Goal: Task Accomplishment & Management: Complete application form

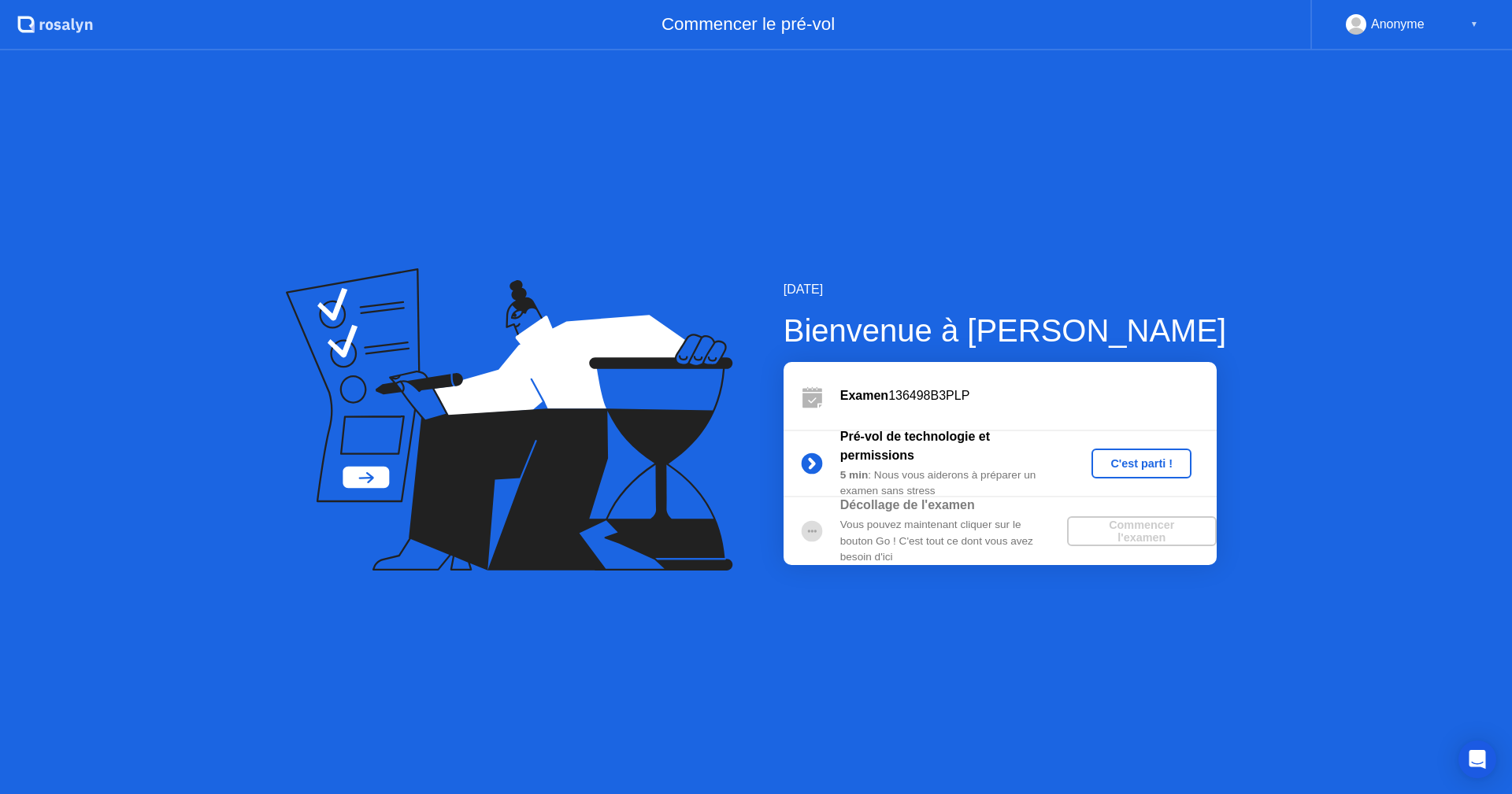
click at [1160, 462] on div "C'est parti !" at bounding box center [1140, 463] width 87 height 12
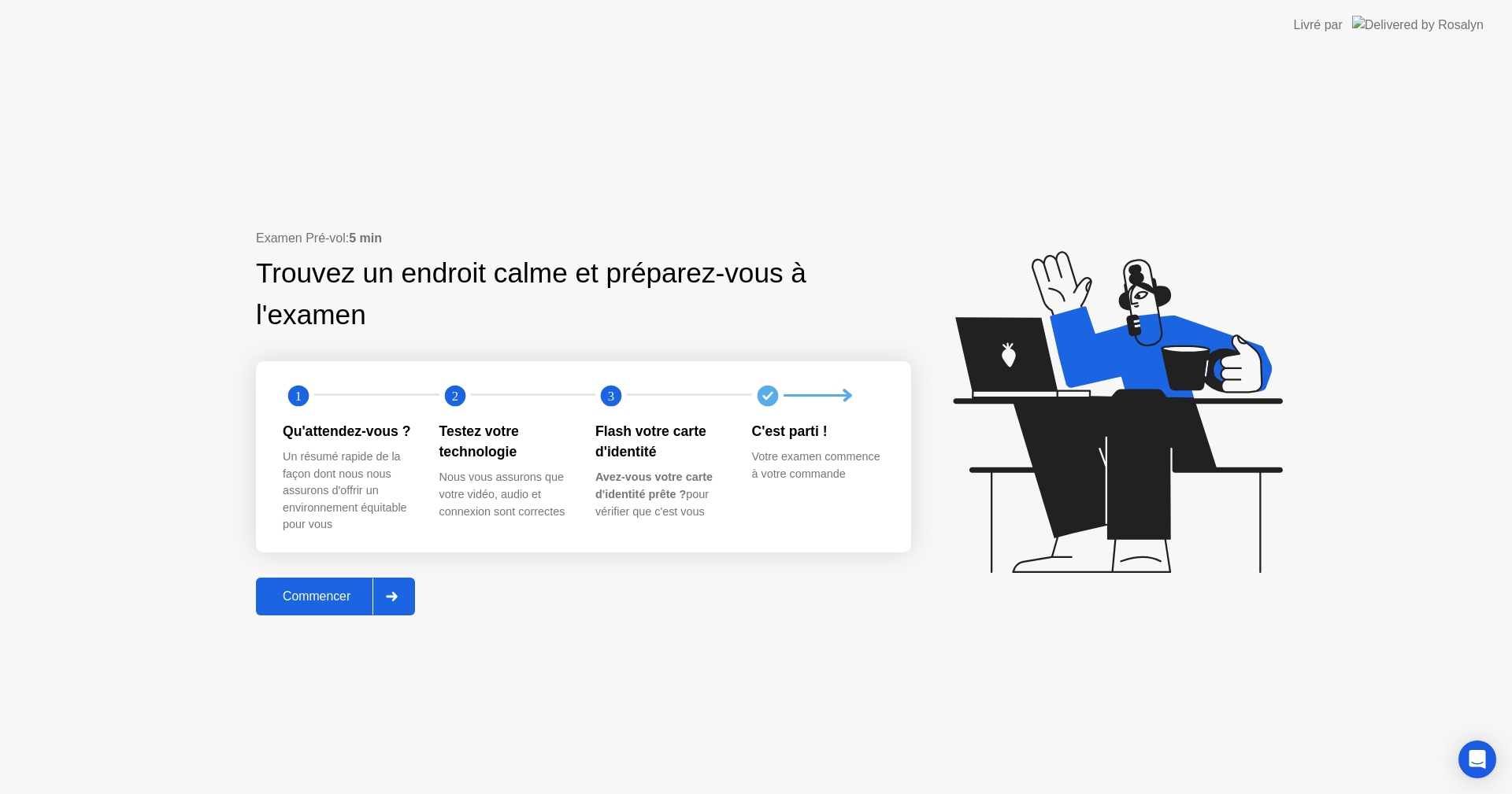
click at [332, 594] on div "Commencer" at bounding box center [316, 596] width 112 height 14
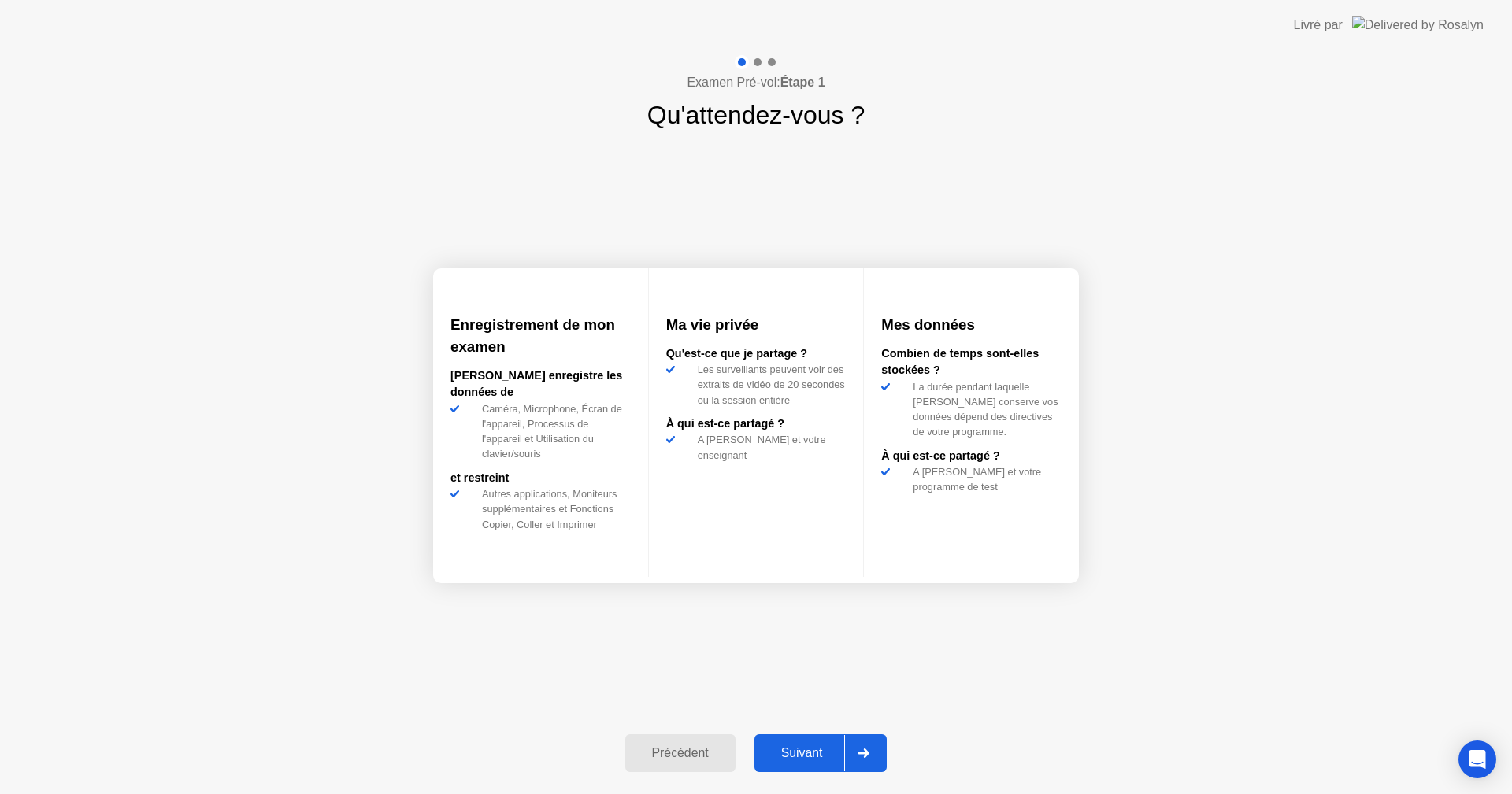
click at [800, 743] on button "Suivant" at bounding box center [820, 753] width 133 height 37
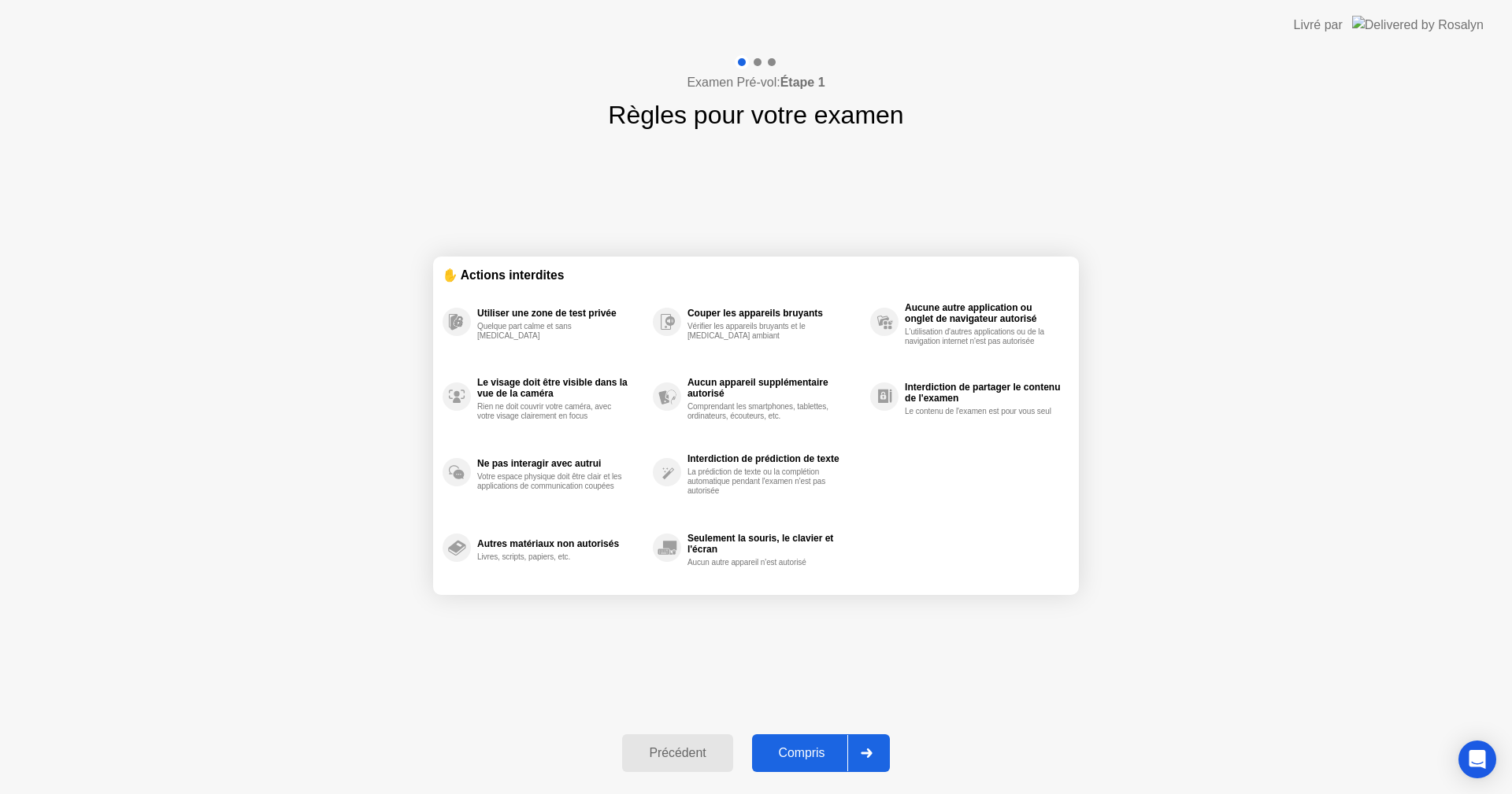
click at [810, 748] on div "Compris" at bounding box center [802, 753] width 90 height 14
select select "**********"
select select "*******"
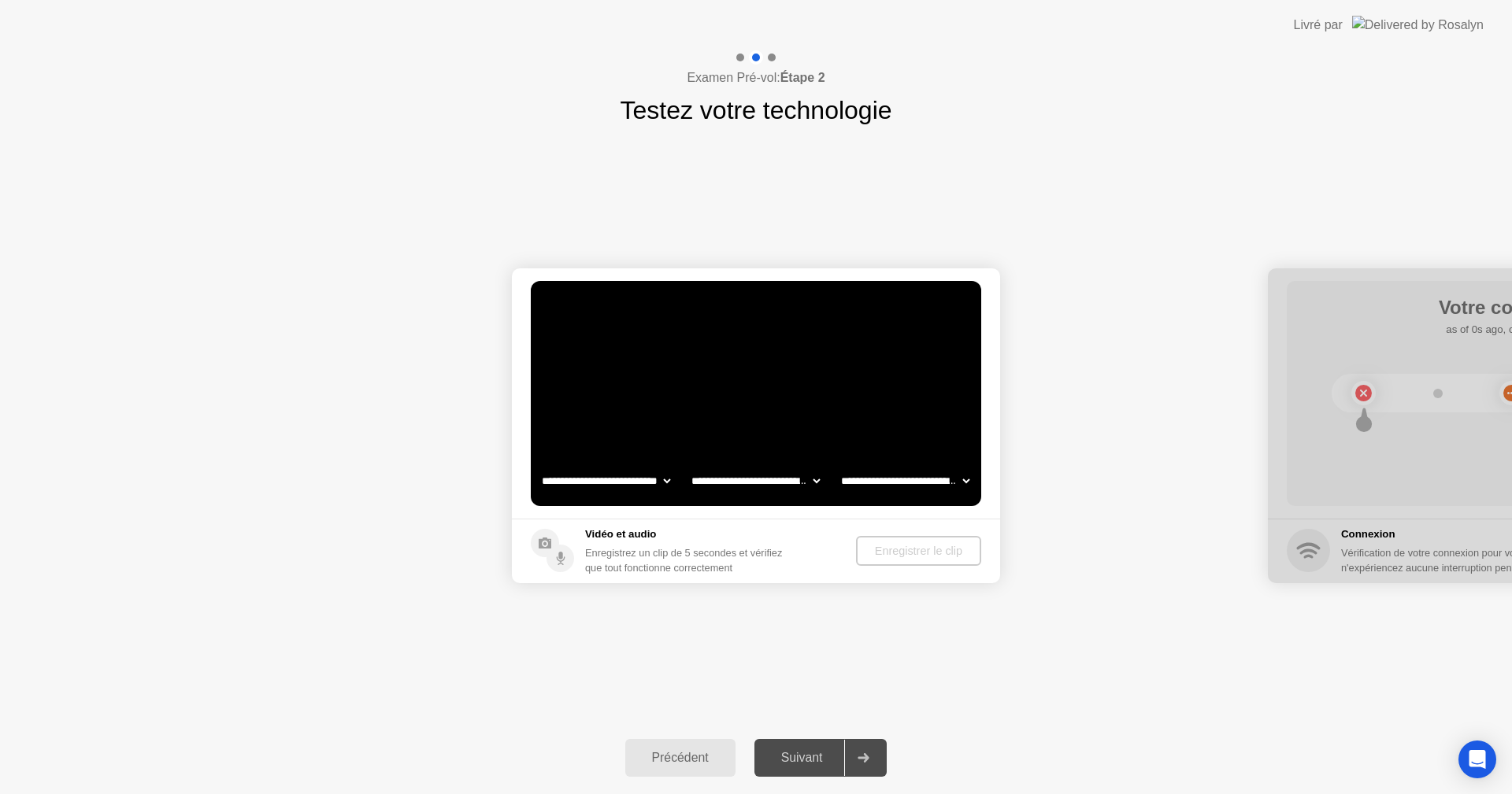
click at [721, 426] on video at bounding box center [756, 393] width 450 height 225
click at [690, 409] on video at bounding box center [756, 393] width 450 height 225
click at [664, 480] on select "**********" at bounding box center [606, 481] width 135 height 32
click at [538, 465] on select "**********" at bounding box center [606, 481] width 135 height 32
click at [966, 479] on select "**********" at bounding box center [905, 481] width 135 height 32
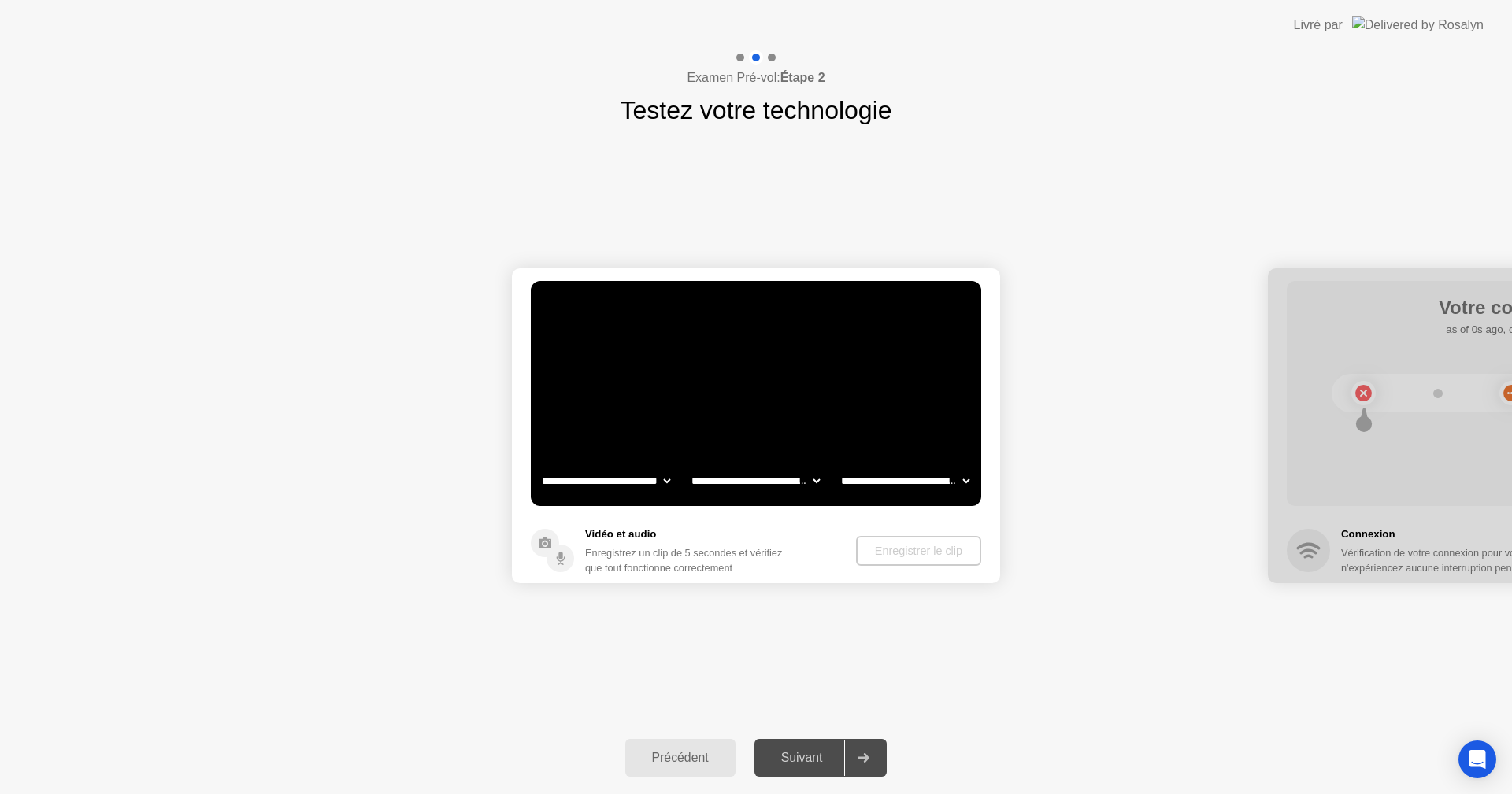
click at [966, 479] on select "**********" at bounding box center [905, 481] width 135 height 32
click at [813, 479] on select "**********" at bounding box center [755, 481] width 135 height 32
click at [819, 483] on select "**********" at bounding box center [755, 481] width 135 height 32
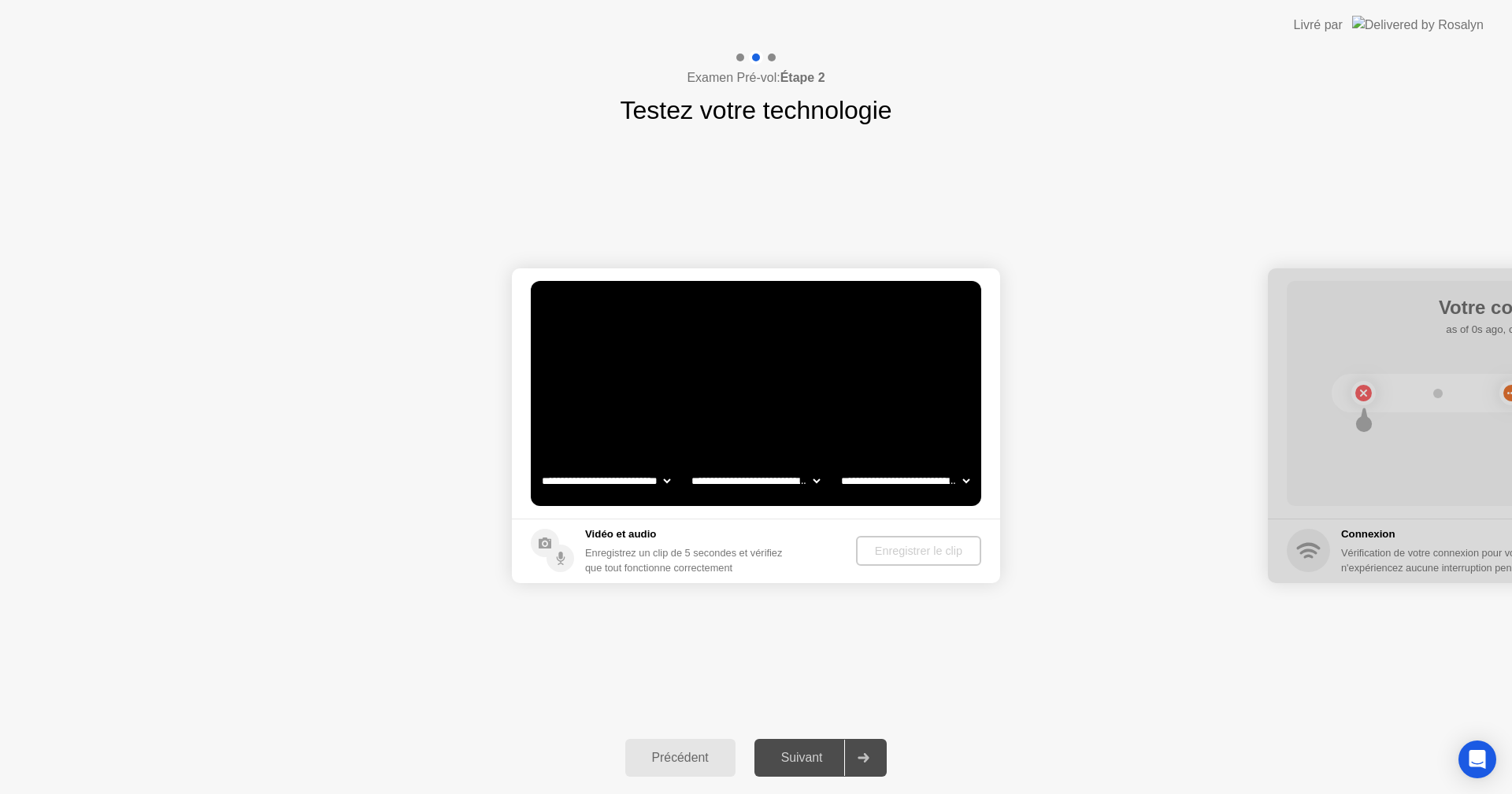
click at [900, 545] on div "Enregistrer le clip" at bounding box center [918, 551] width 112 height 12
click at [582, 536] on div "Vidéo et audio Enregistrez un clip de 5 secondes et vérifiez que tout fonctionn…" at bounding box center [663, 551] width 264 height 49
select select "**********"
click at [1481, 759] on icon "Open Intercom Messenger" at bounding box center [1477, 759] width 18 height 20
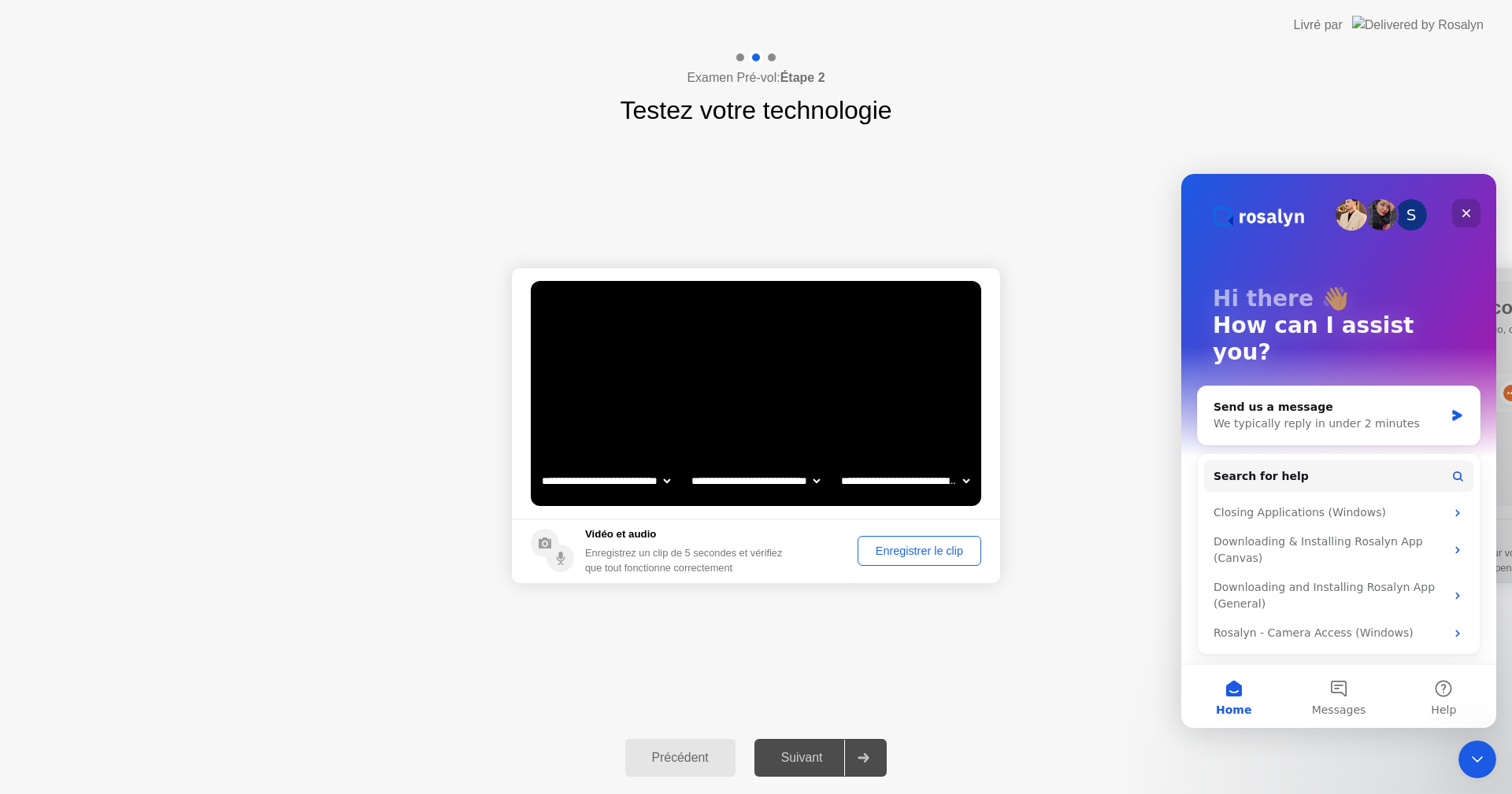
click at [1466, 207] on icon "Close" at bounding box center [1465, 213] width 12 height 12
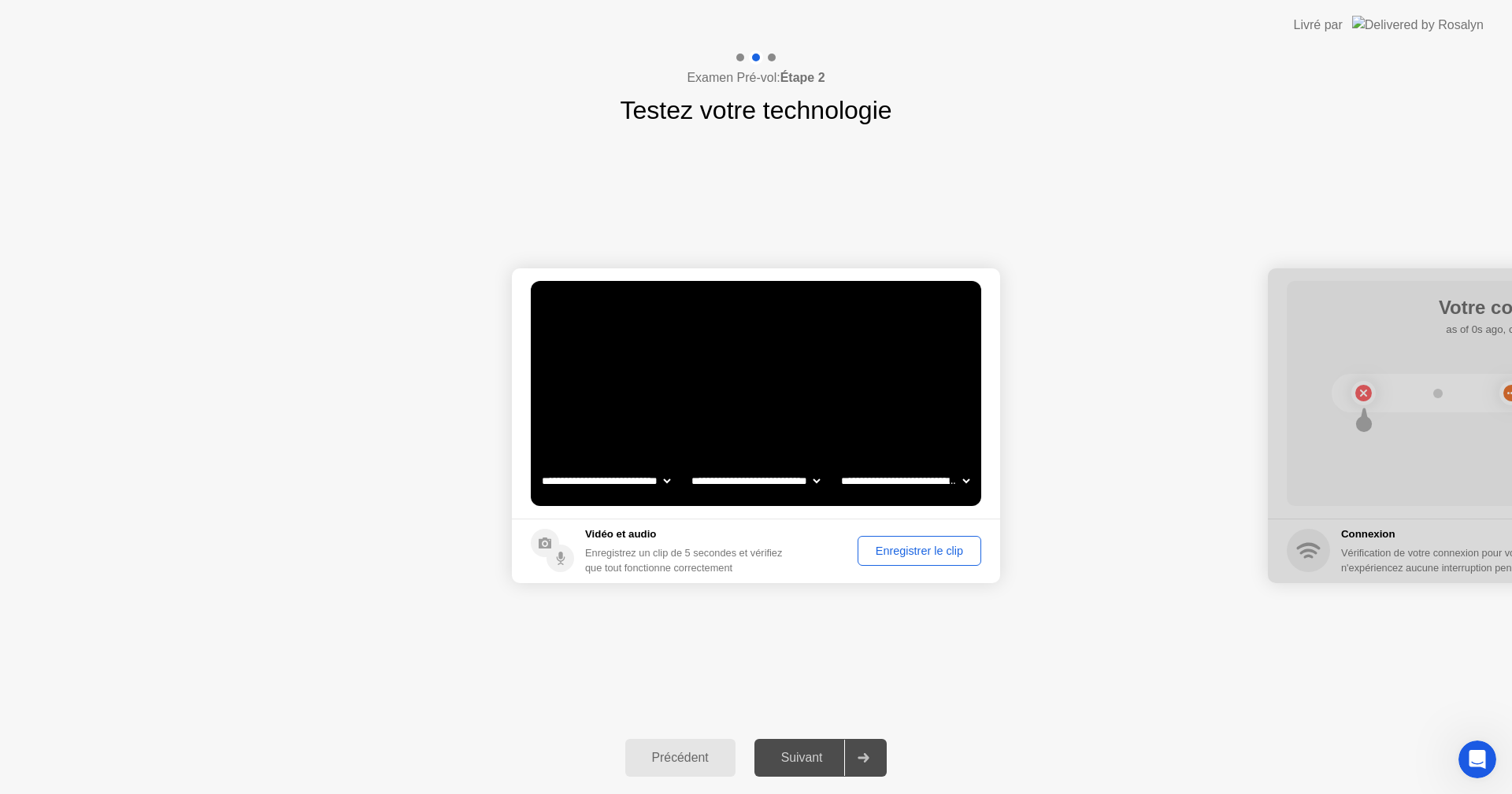
click at [923, 550] on div "Enregistrer le clip" at bounding box center [919, 551] width 112 height 12
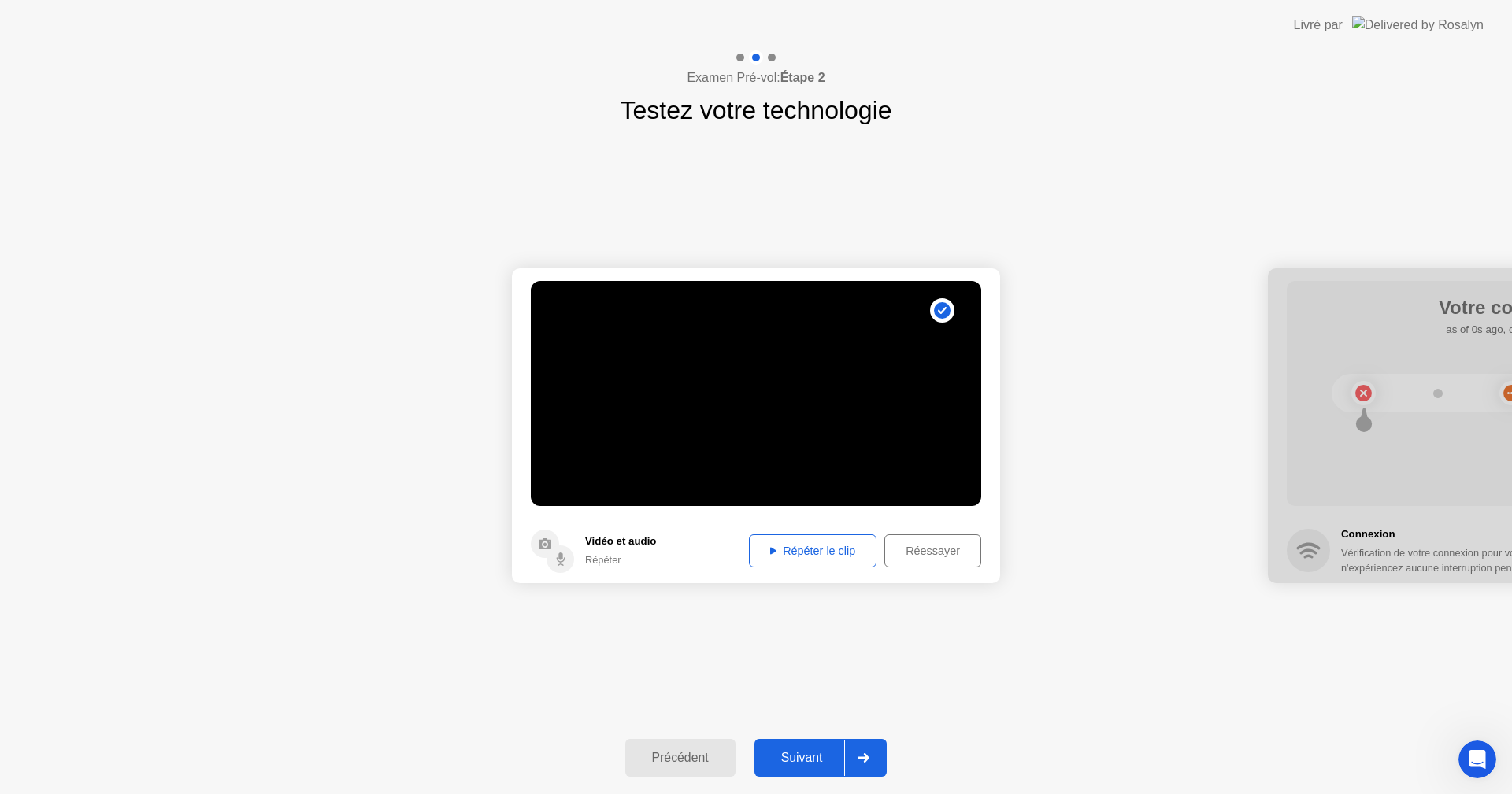
click at [834, 554] on div "Répéter le clip" at bounding box center [813, 551] width 117 height 12
click at [810, 760] on div "Suivant" at bounding box center [802, 758] width 86 height 14
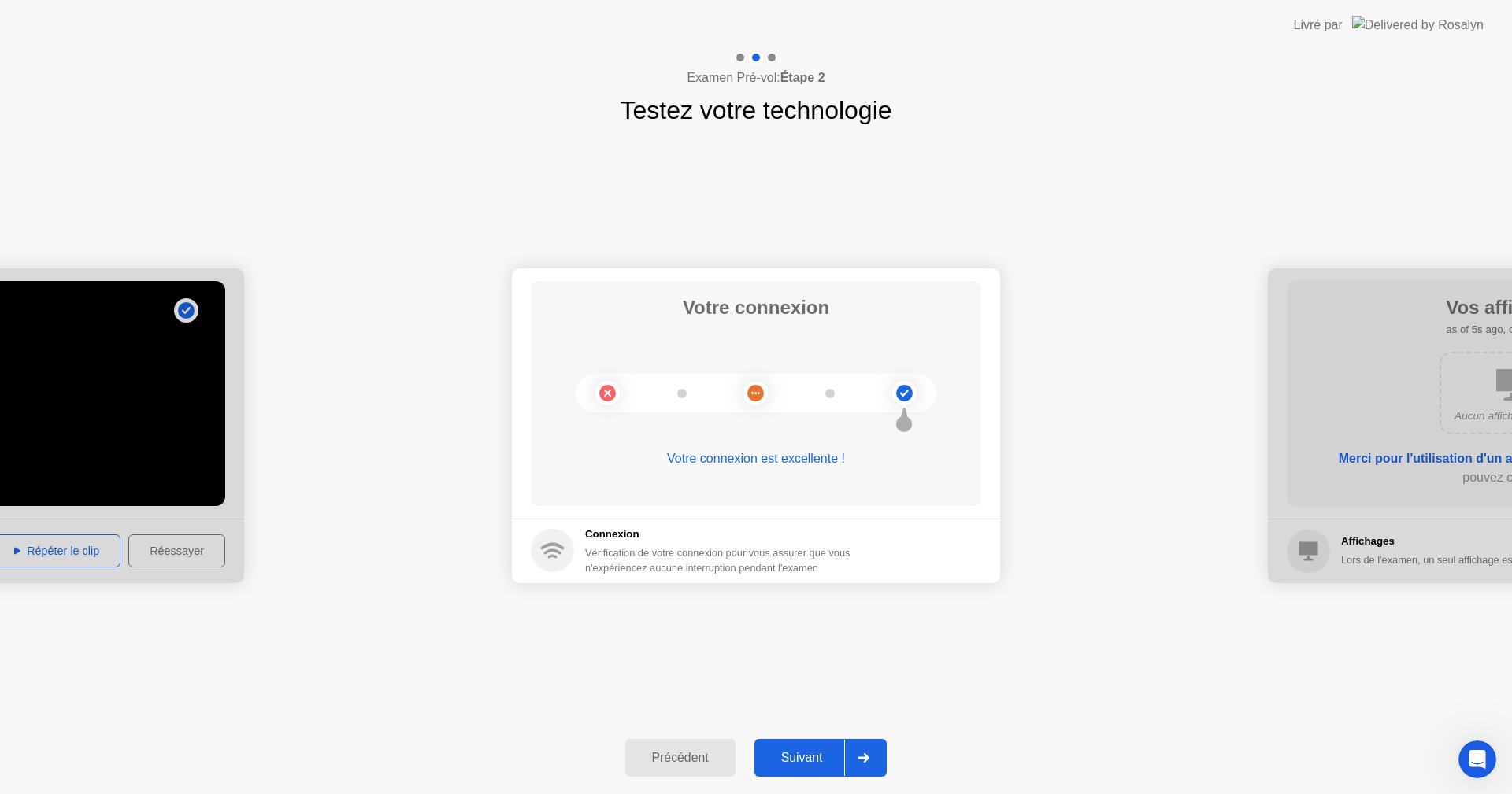
click at [806, 759] on div "Suivant" at bounding box center [802, 758] width 86 height 14
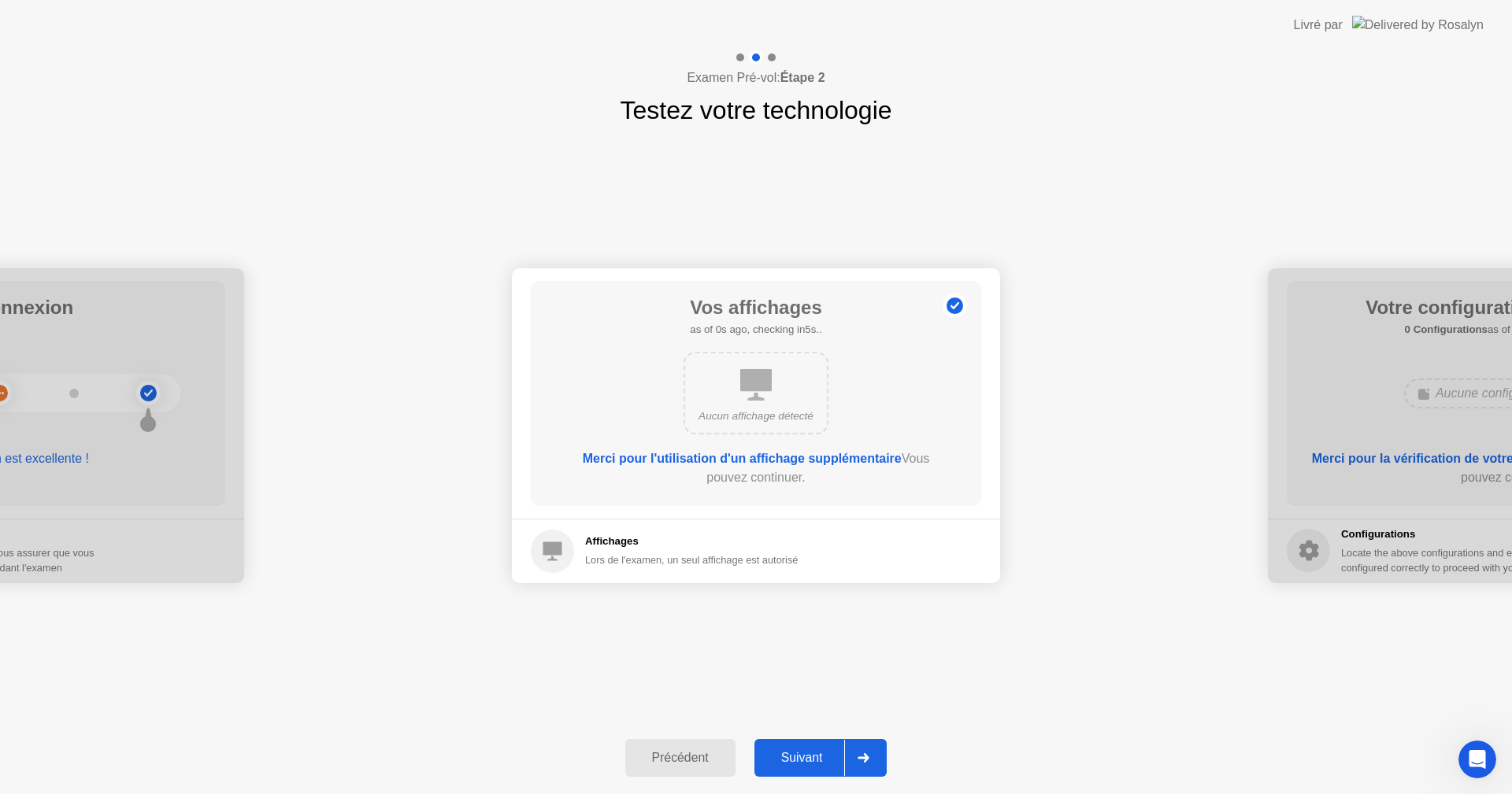
click at [820, 759] on div "Suivant" at bounding box center [802, 758] width 86 height 14
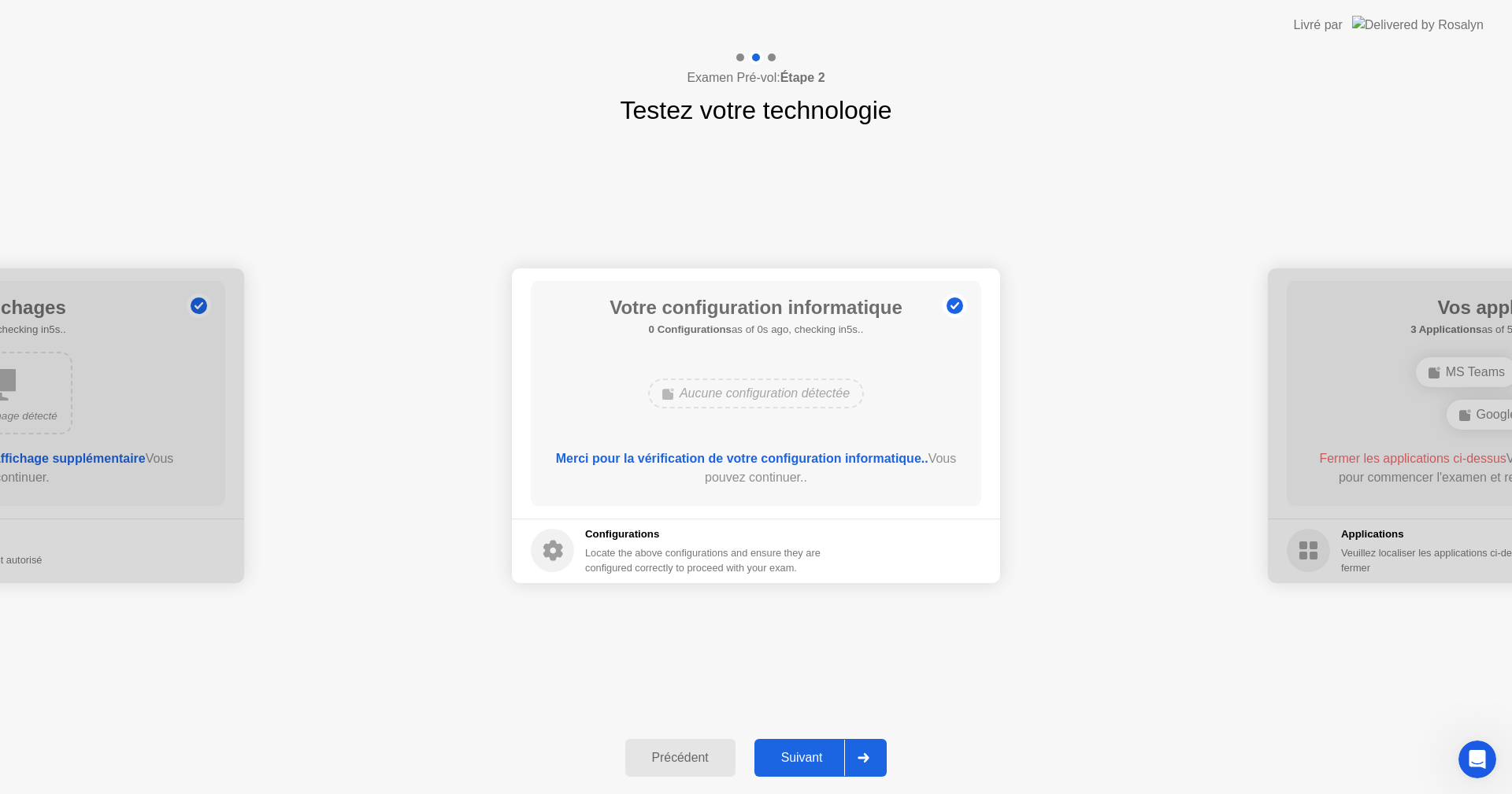
click at [806, 754] on div "Suivant" at bounding box center [802, 758] width 86 height 14
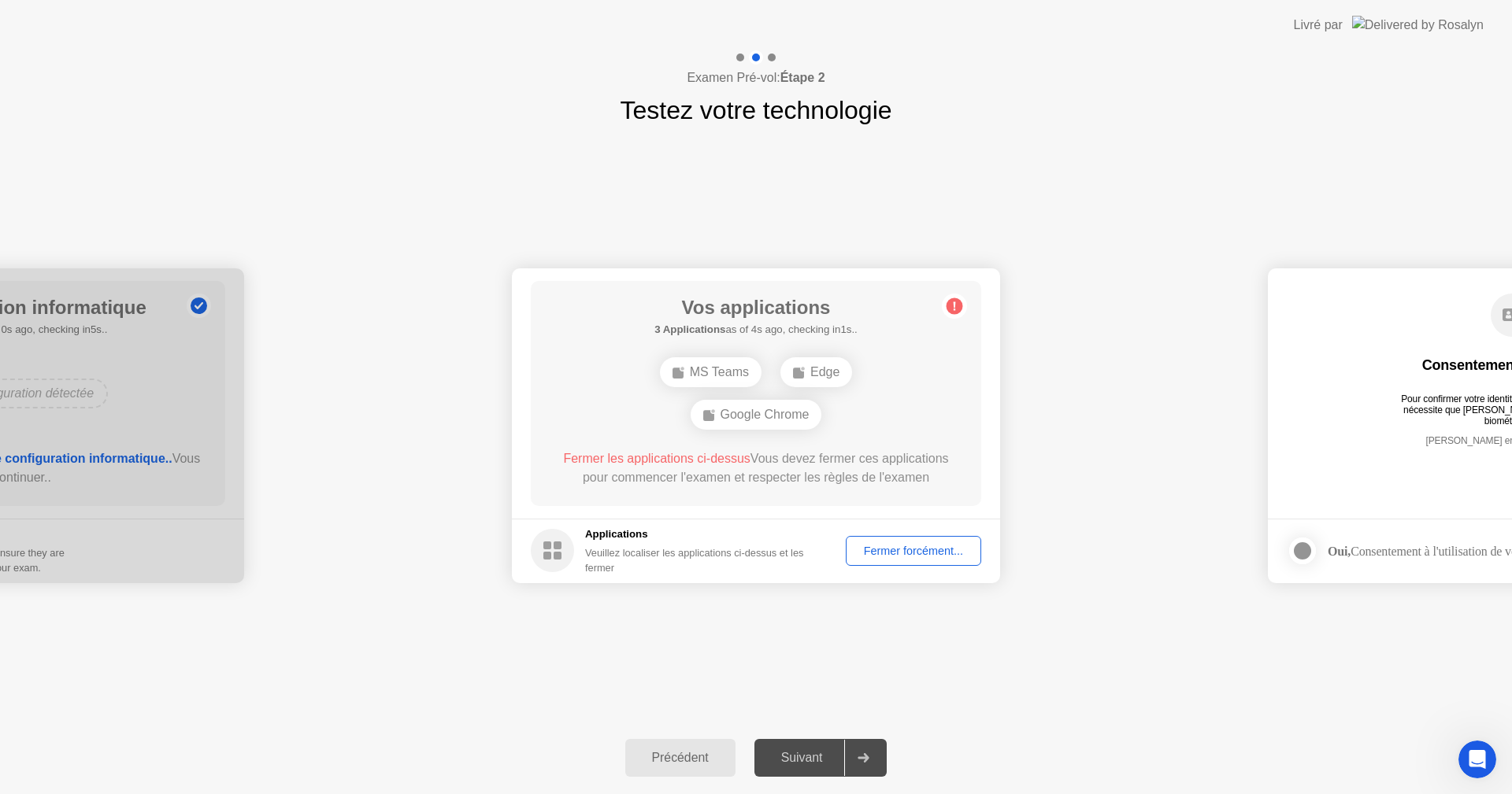
click at [921, 551] on div "Fermer forcément..." at bounding box center [913, 551] width 125 height 12
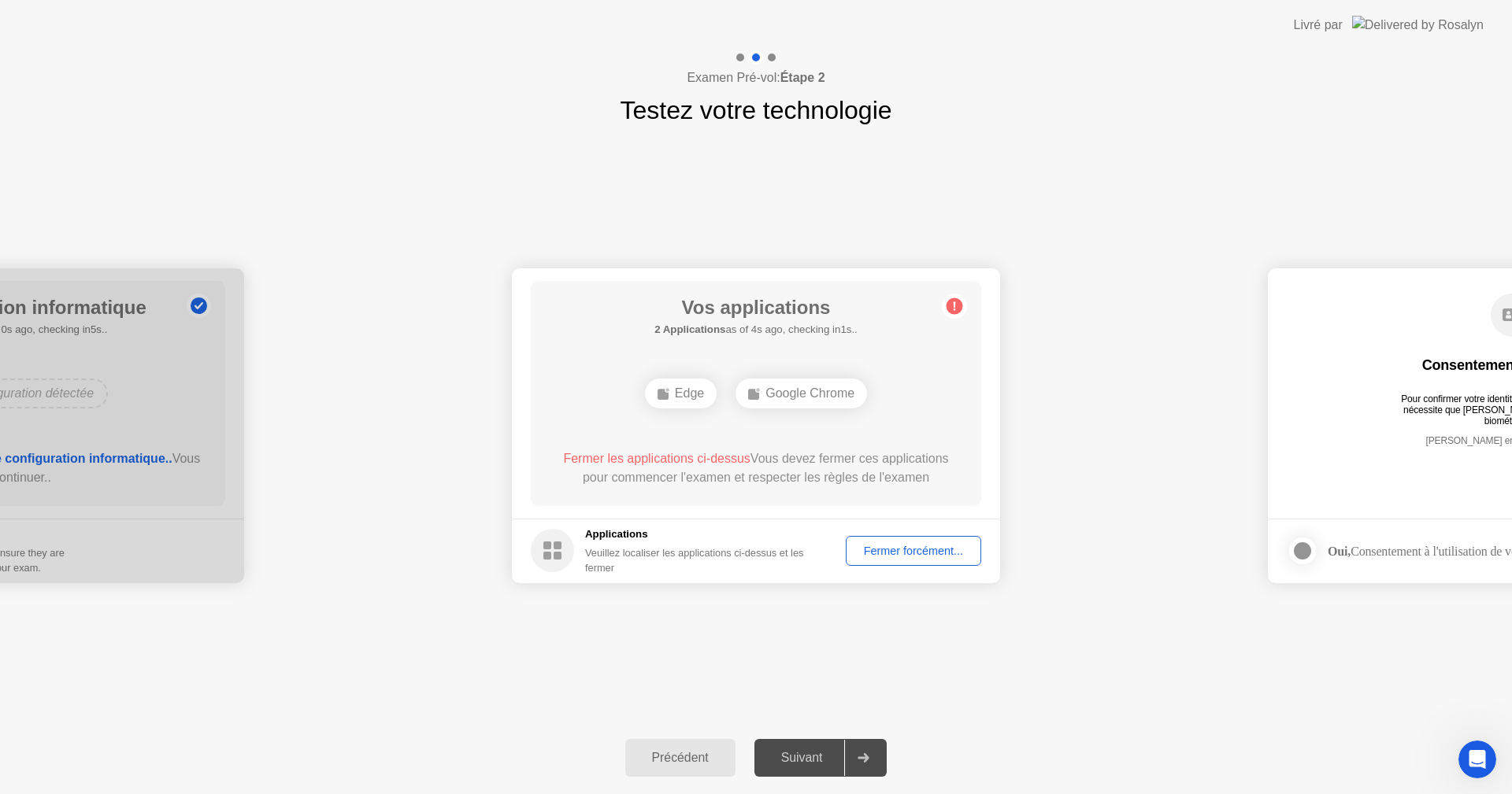
click at [916, 550] on div "Fermer forcément..." at bounding box center [913, 551] width 125 height 12
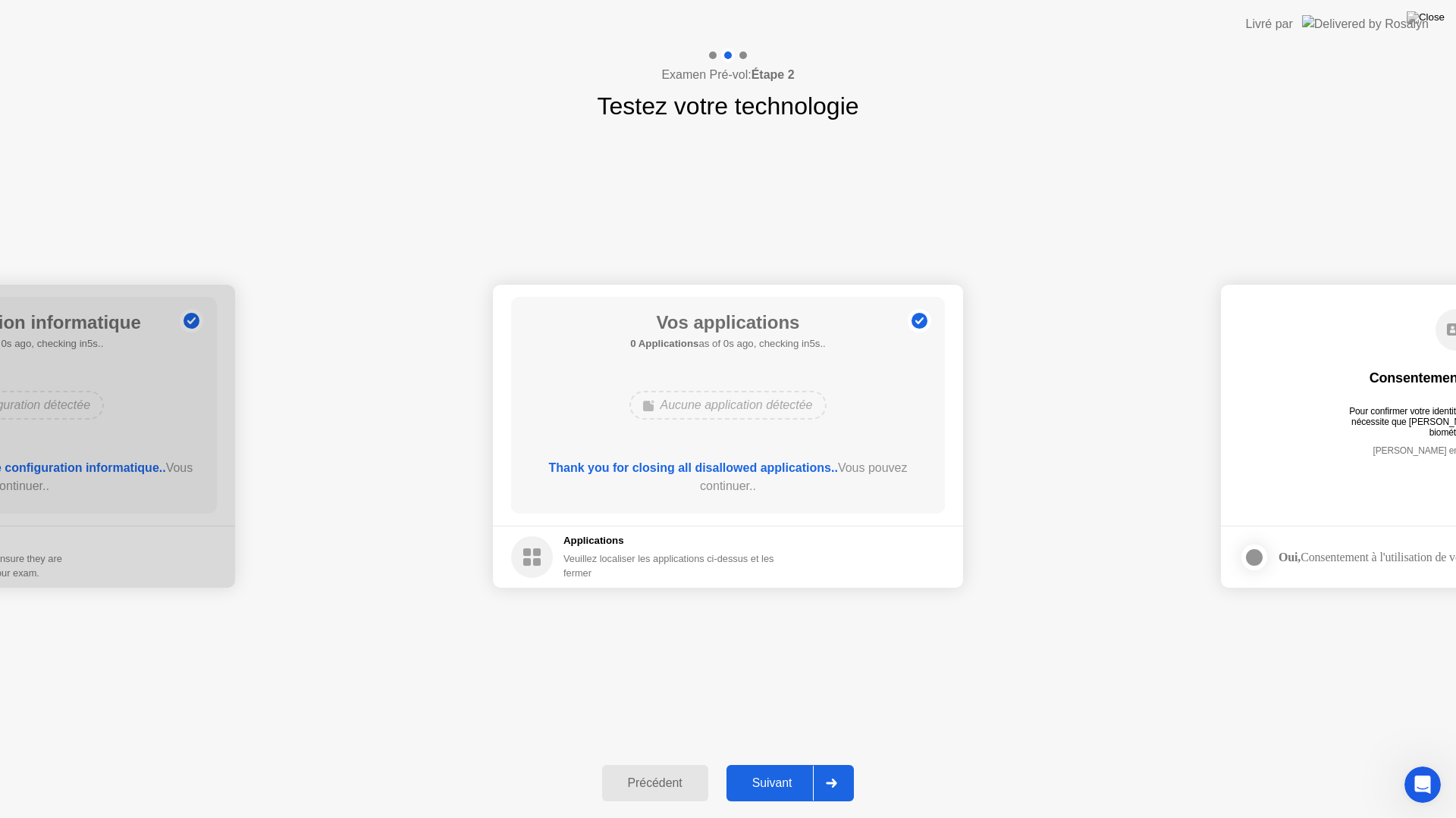
click at [764, 764] on div "Suivant" at bounding box center [772, 783] width 83 height 14
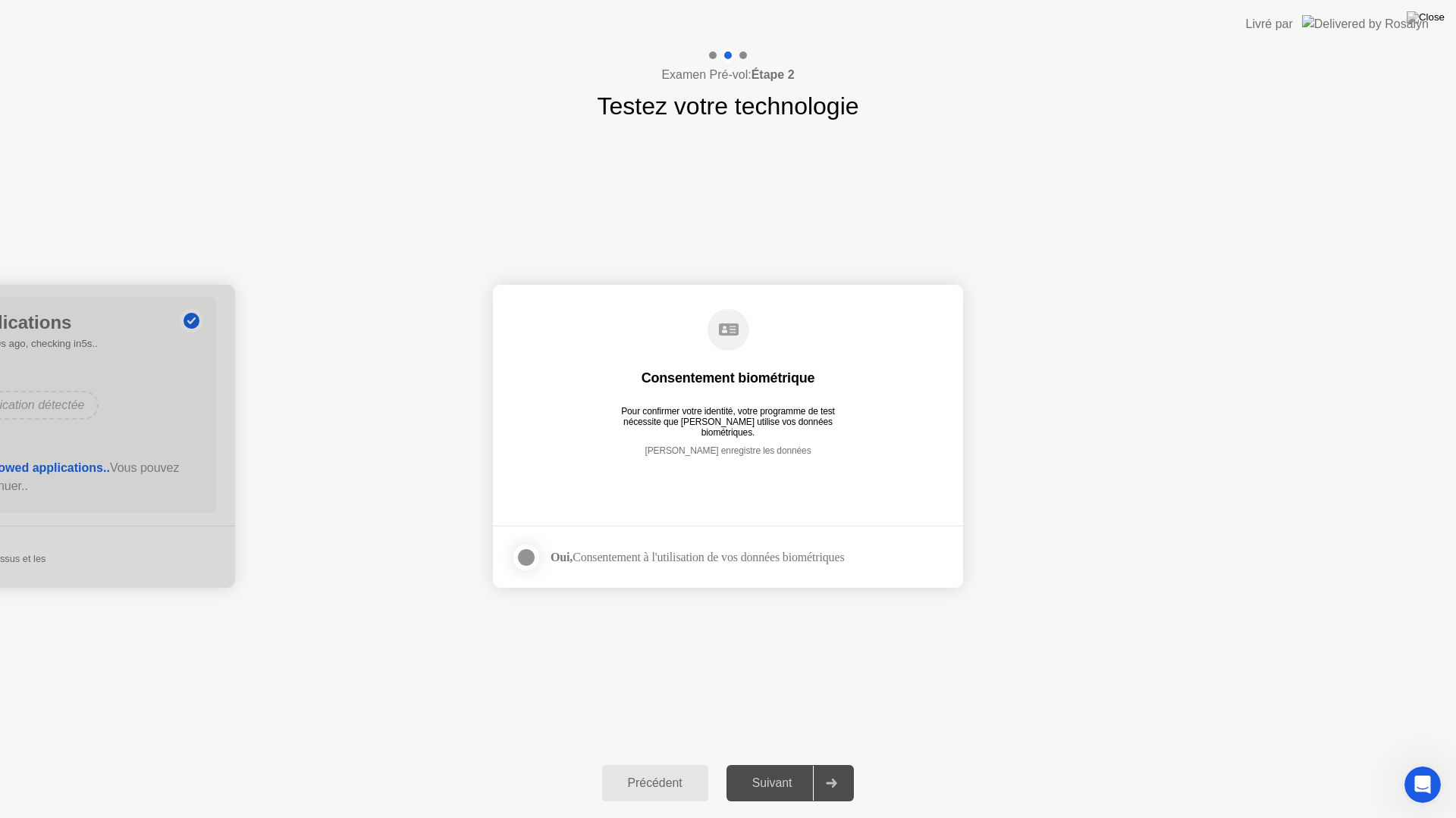
click at [528, 553] on div at bounding box center [526, 558] width 18 height 18
click at [768, 764] on div "Suivant" at bounding box center [772, 783] width 83 height 14
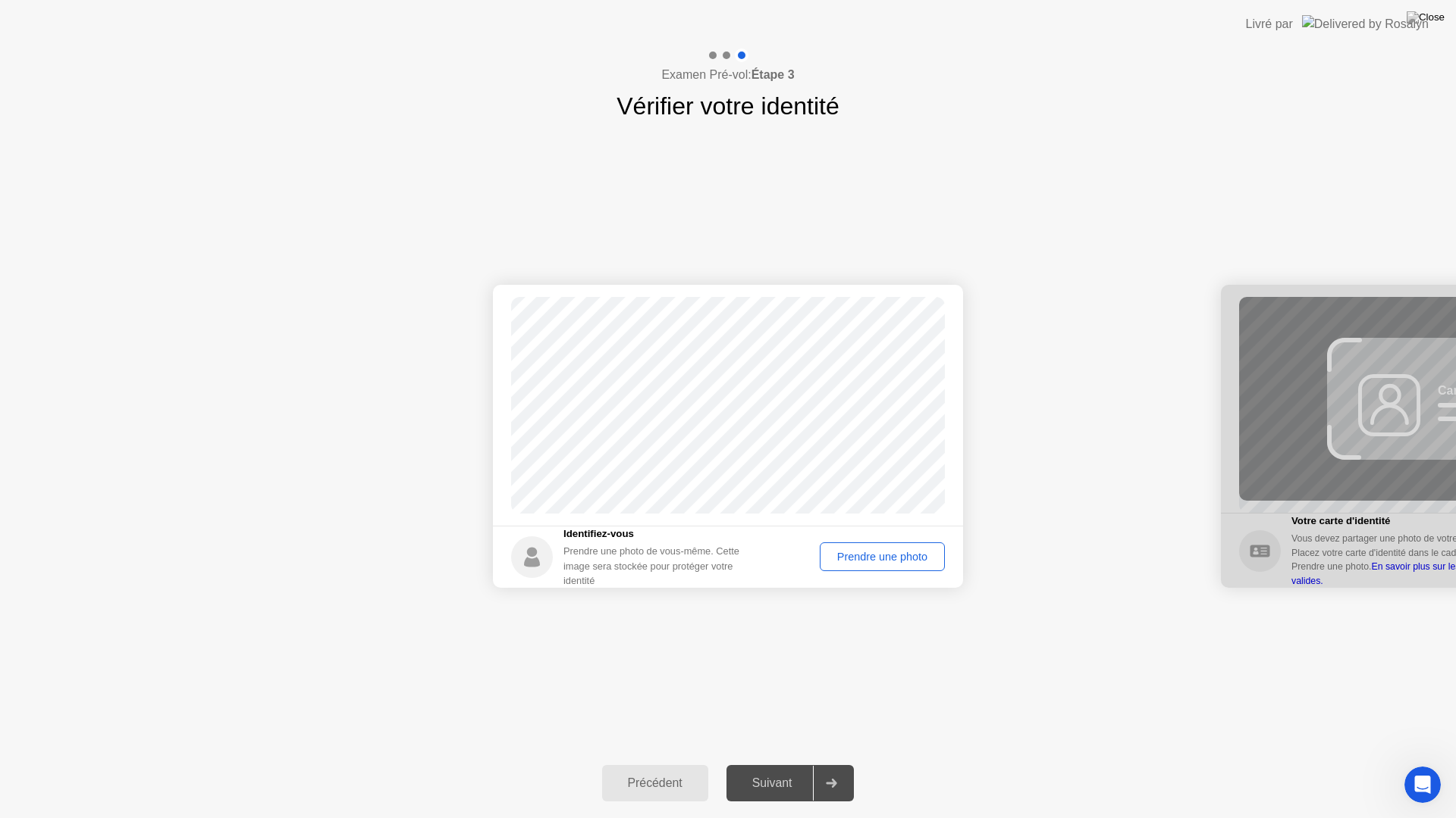
click at [890, 559] on div "Prendre une photo" at bounding box center [882, 556] width 114 height 12
click at [898, 557] on div "Réessayer" at bounding box center [901, 556] width 77 height 12
click at [898, 557] on div "Prendre une photo" at bounding box center [882, 556] width 114 height 12
click at [772, 764] on div "Suivant" at bounding box center [772, 783] width 83 height 14
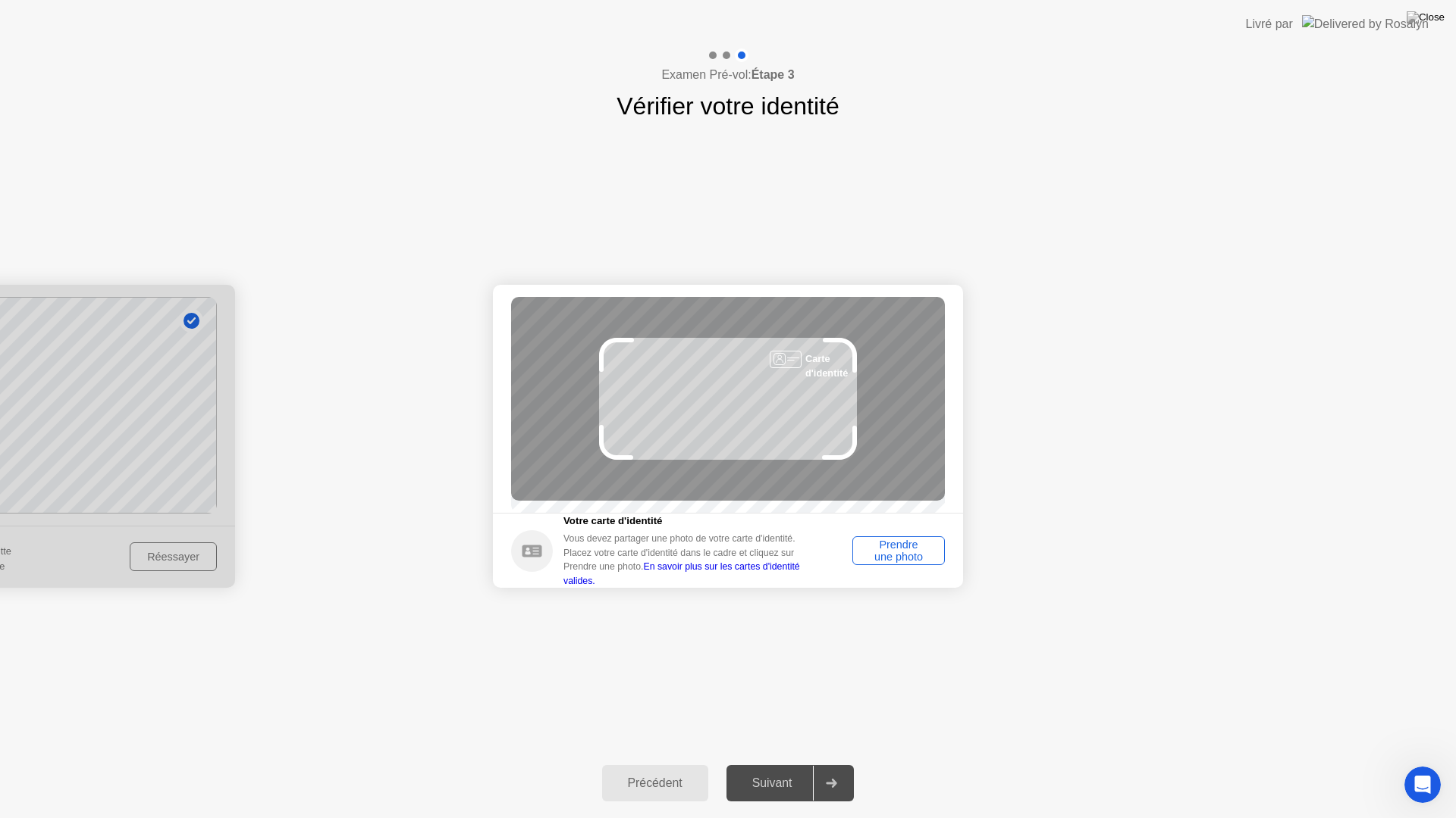
click at [912, 549] on div "Prendre une photo" at bounding box center [898, 551] width 82 height 24
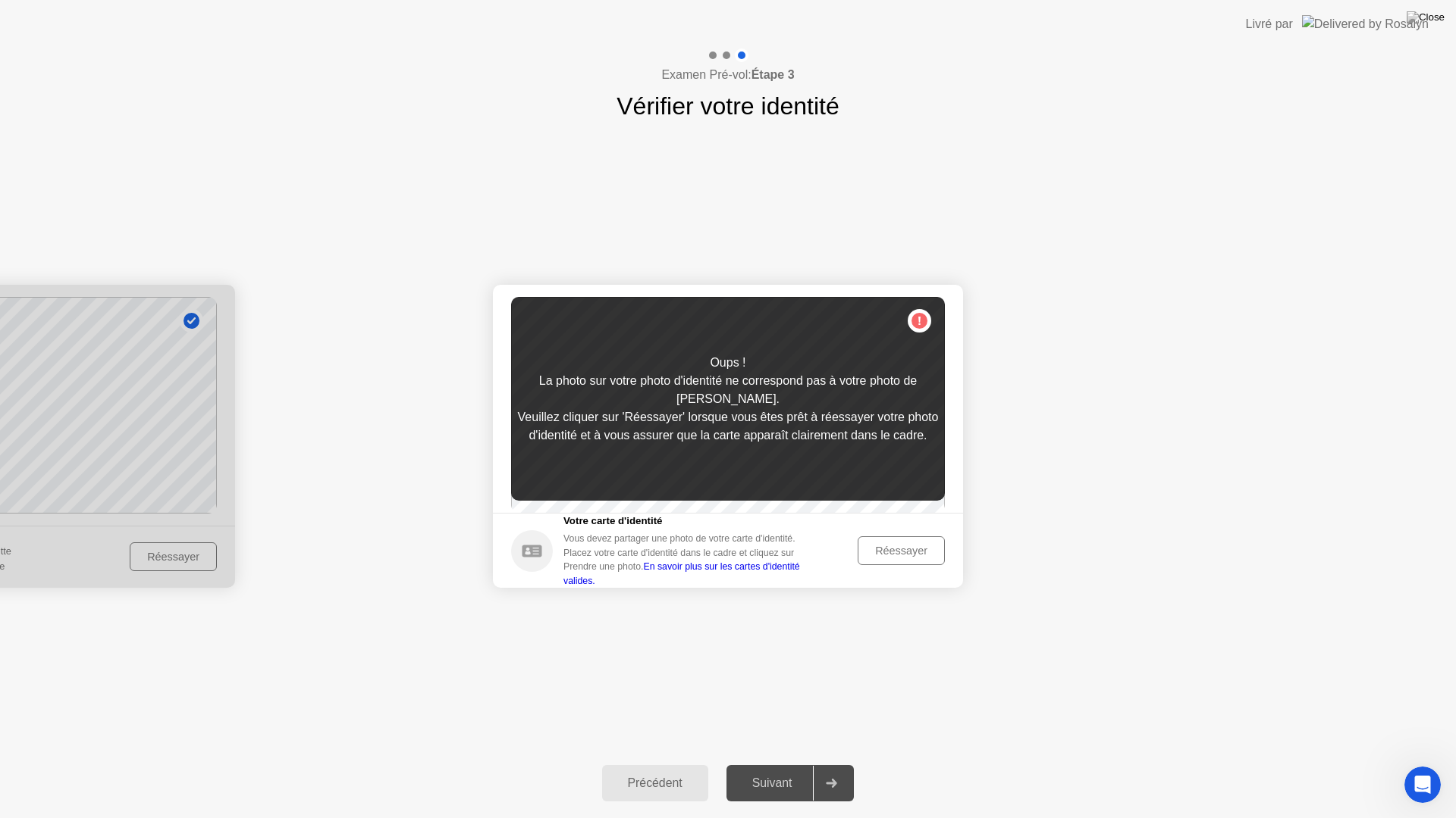
click at [898, 546] on button "Réessayer" at bounding box center [901, 551] width 87 height 29
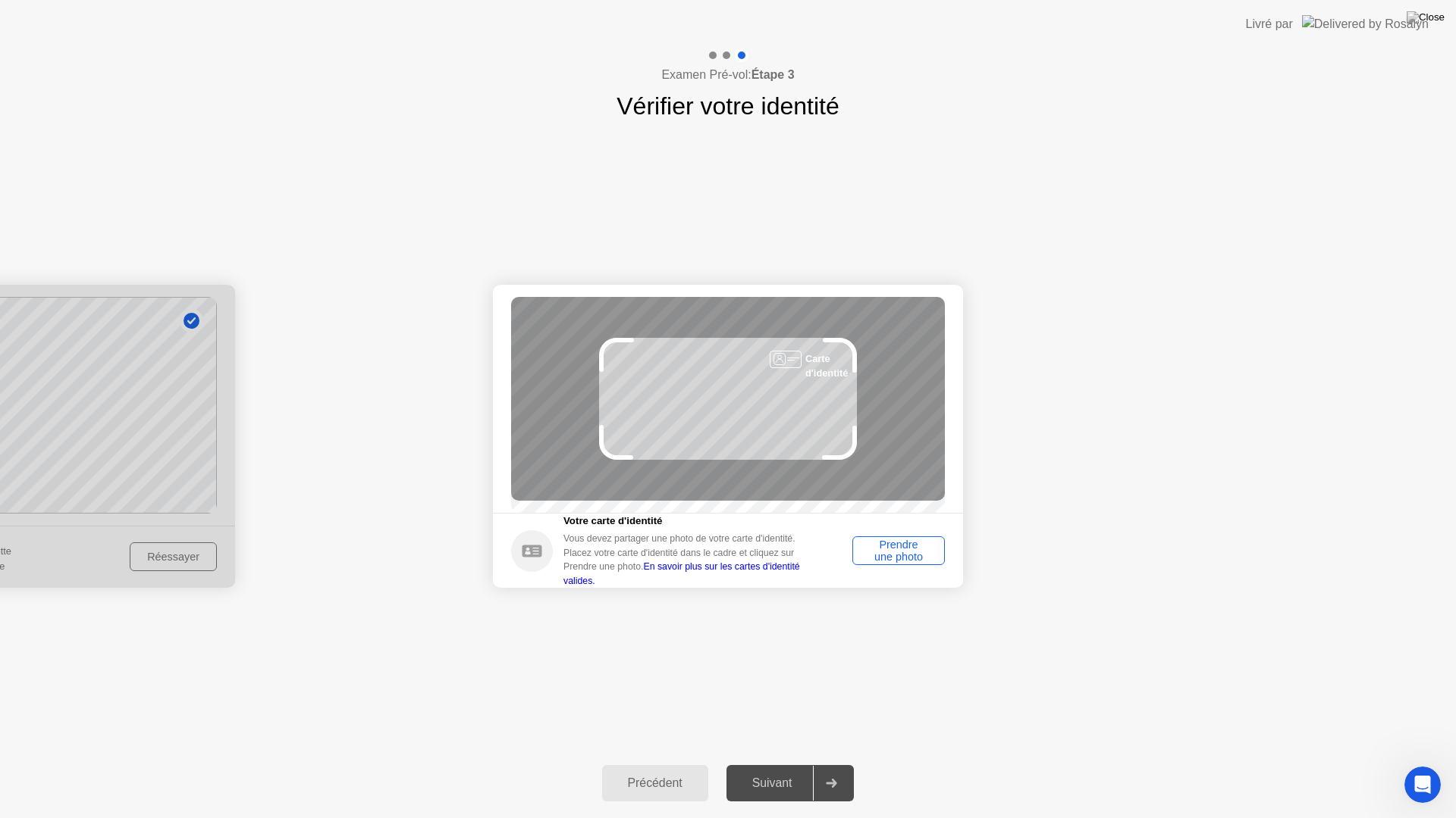
click at [902, 554] on div "Prendre une photo" at bounding box center [898, 551] width 82 height 24
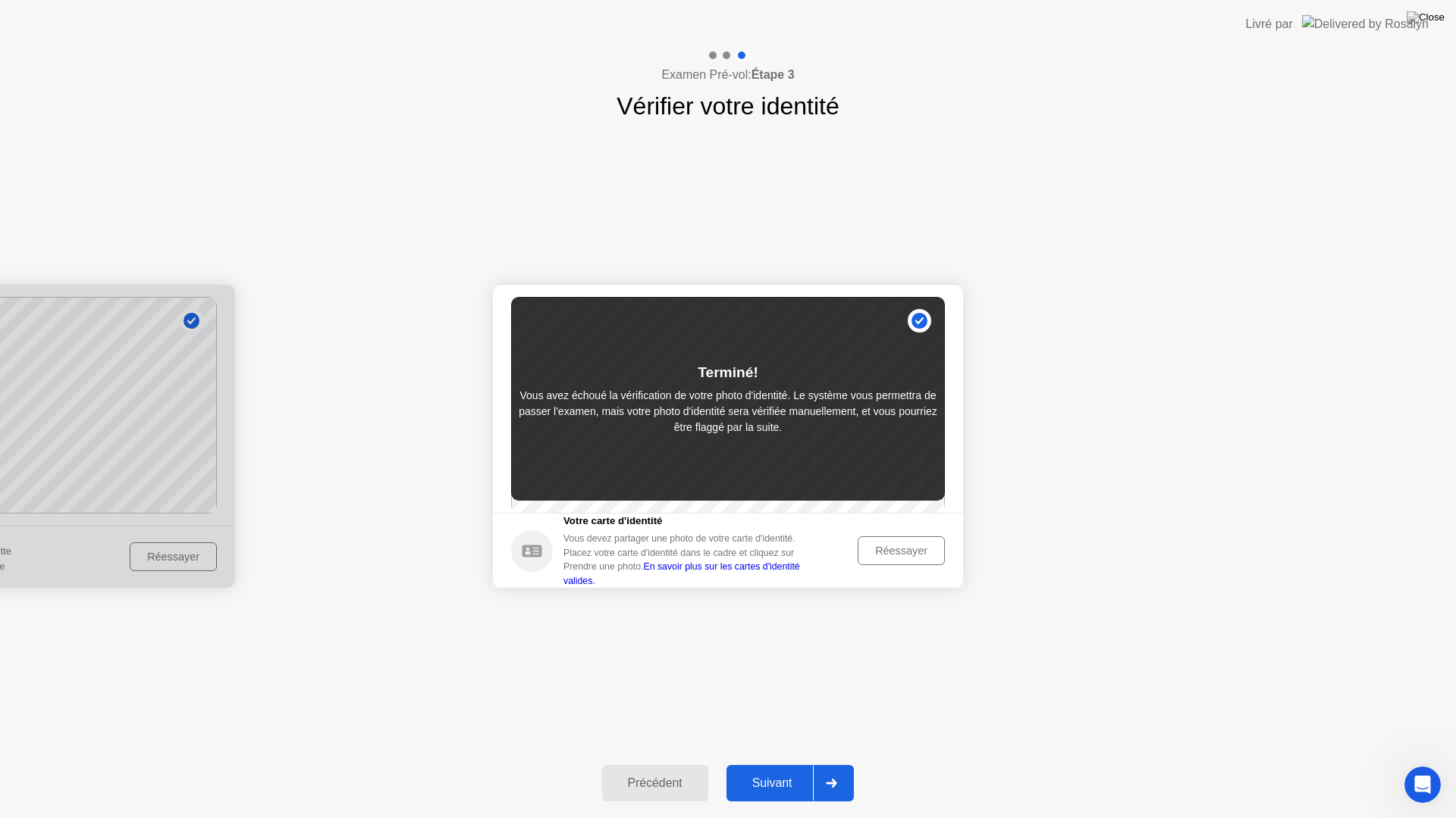
click at [173, 559] on div at bounding box center [-1, 436] width 470 height 303
click at [641, 764] on div "Précédent" at bounding box center [654, 783] width 97 height 14
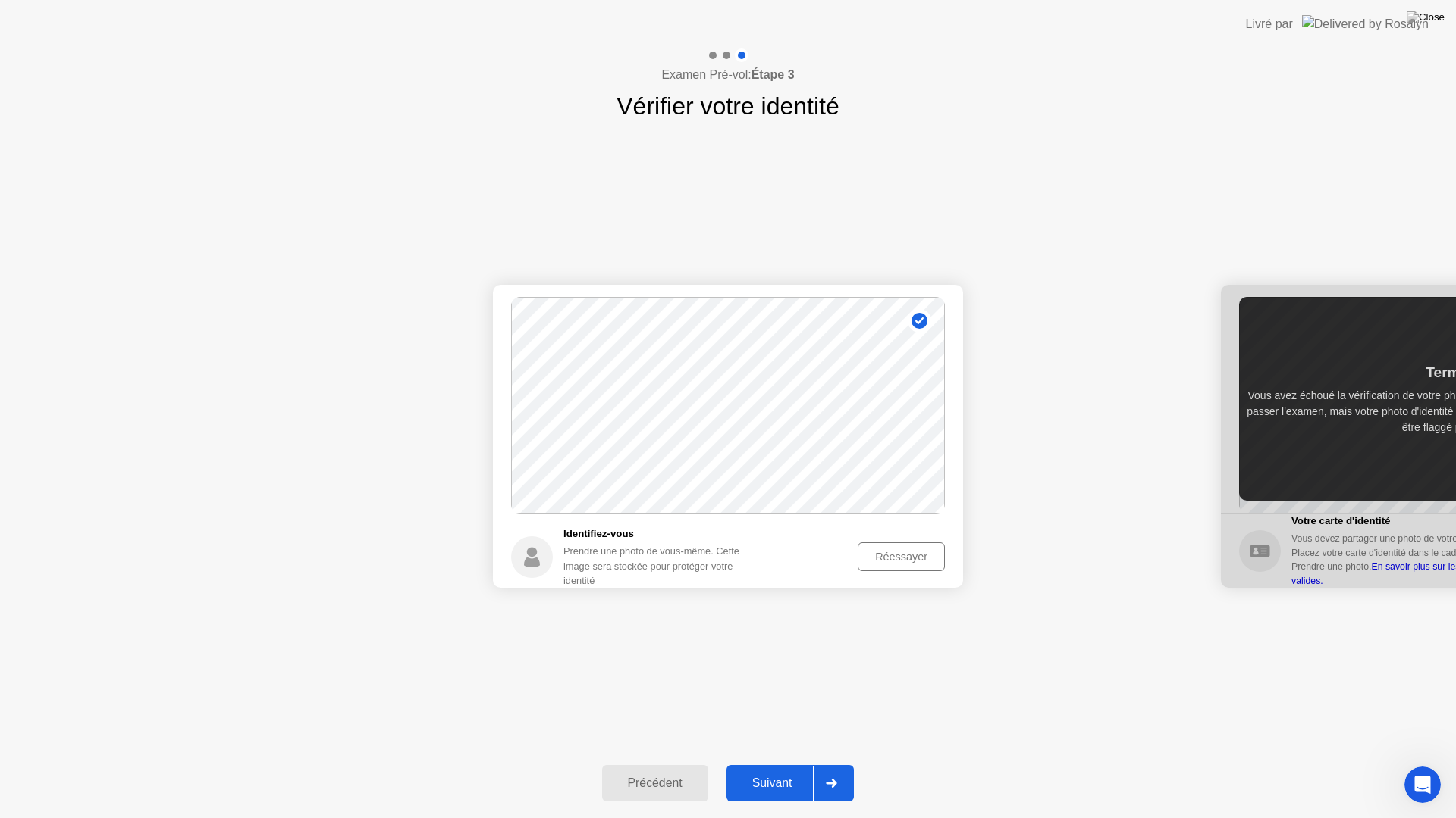
click at [891, 554] on div "Réessayer" at bounding box center [901, 556] width 77 height 12
click at [891, 554] on div "Prendre une photo" at bounding box center [882, 556] width 114 height 12
click at [782, 764] on button "Suivant" at bounding box center [790, 783] width 128 height 36
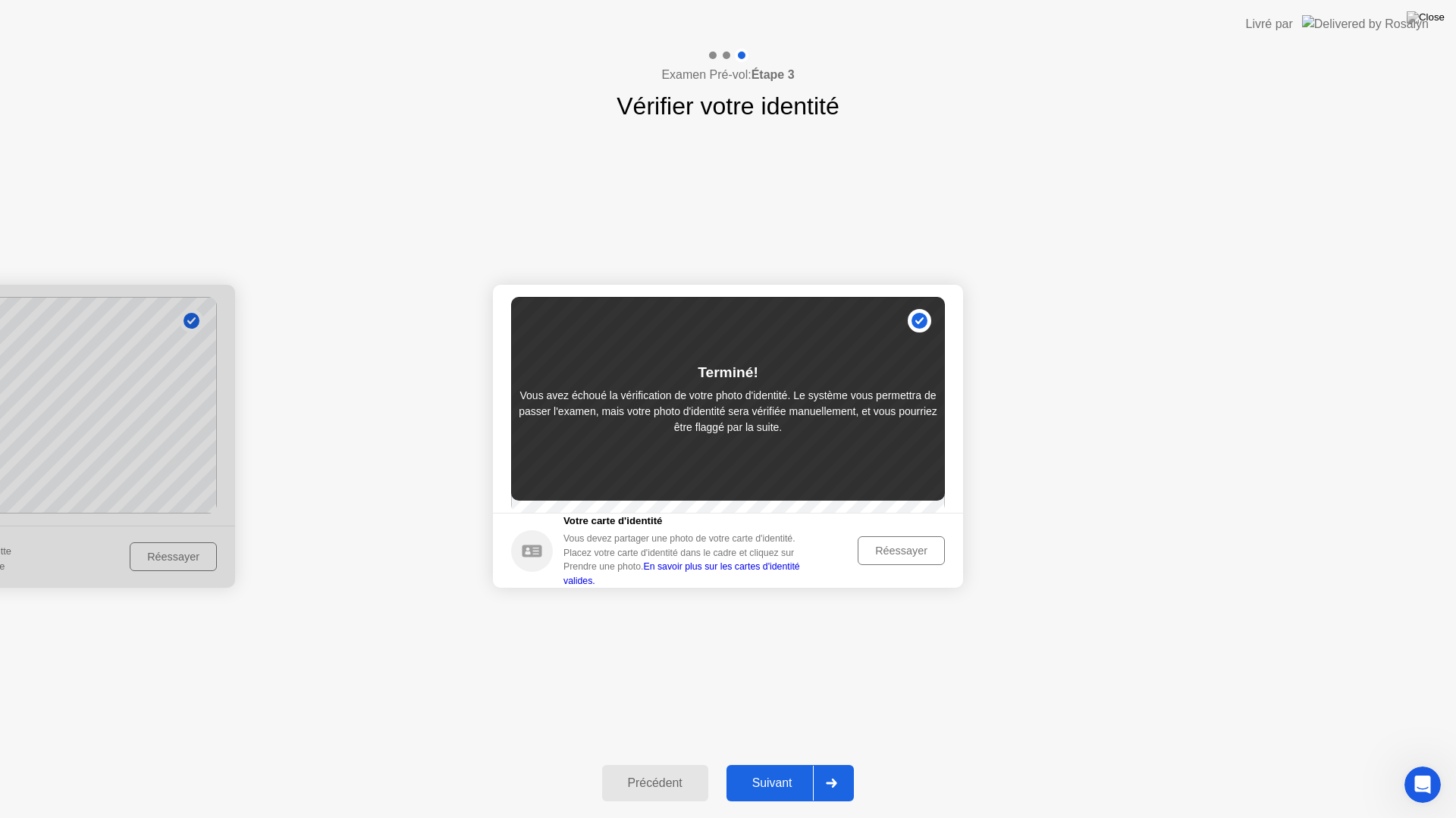
click at [915, 557] on div "Réessayer" at bounding box center [901, 551] width 77 height 12
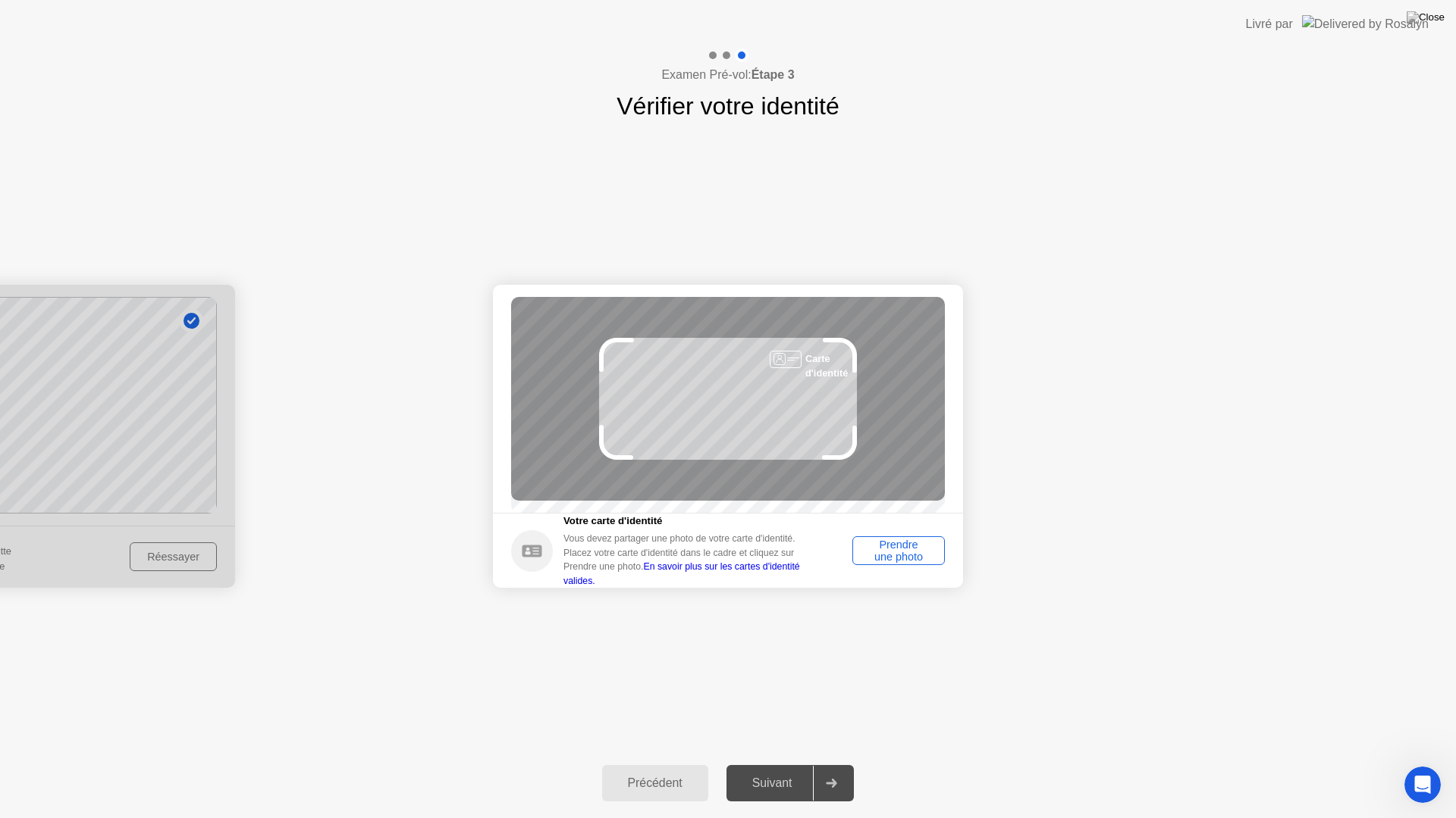
click at [914, 562] on div "Prendre une photo" at bounding box center [898, 551] width 82 height 24
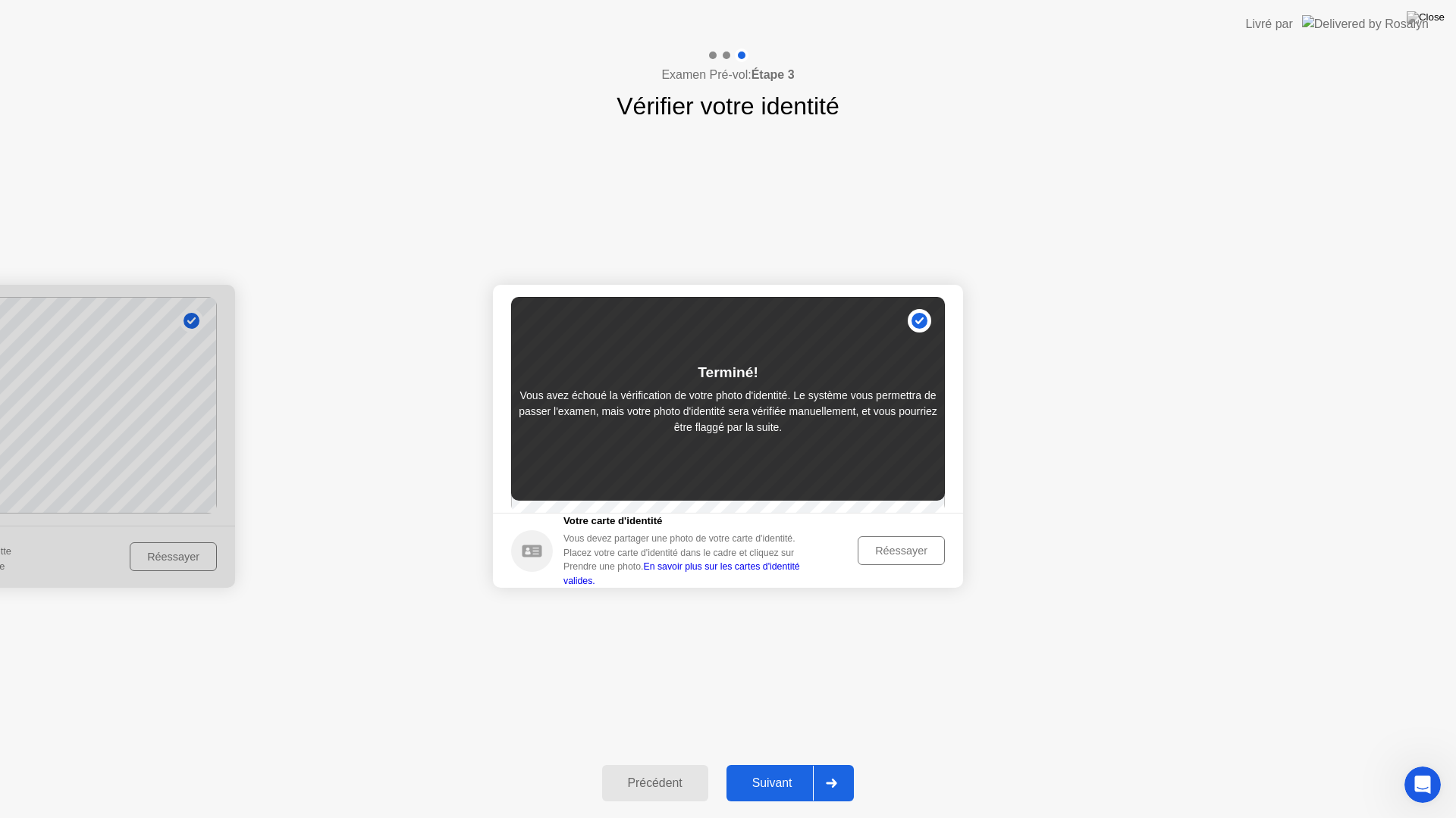
click at [788, 764] on div "Suivant" at bounding box center [772, 783] width 83 height 14
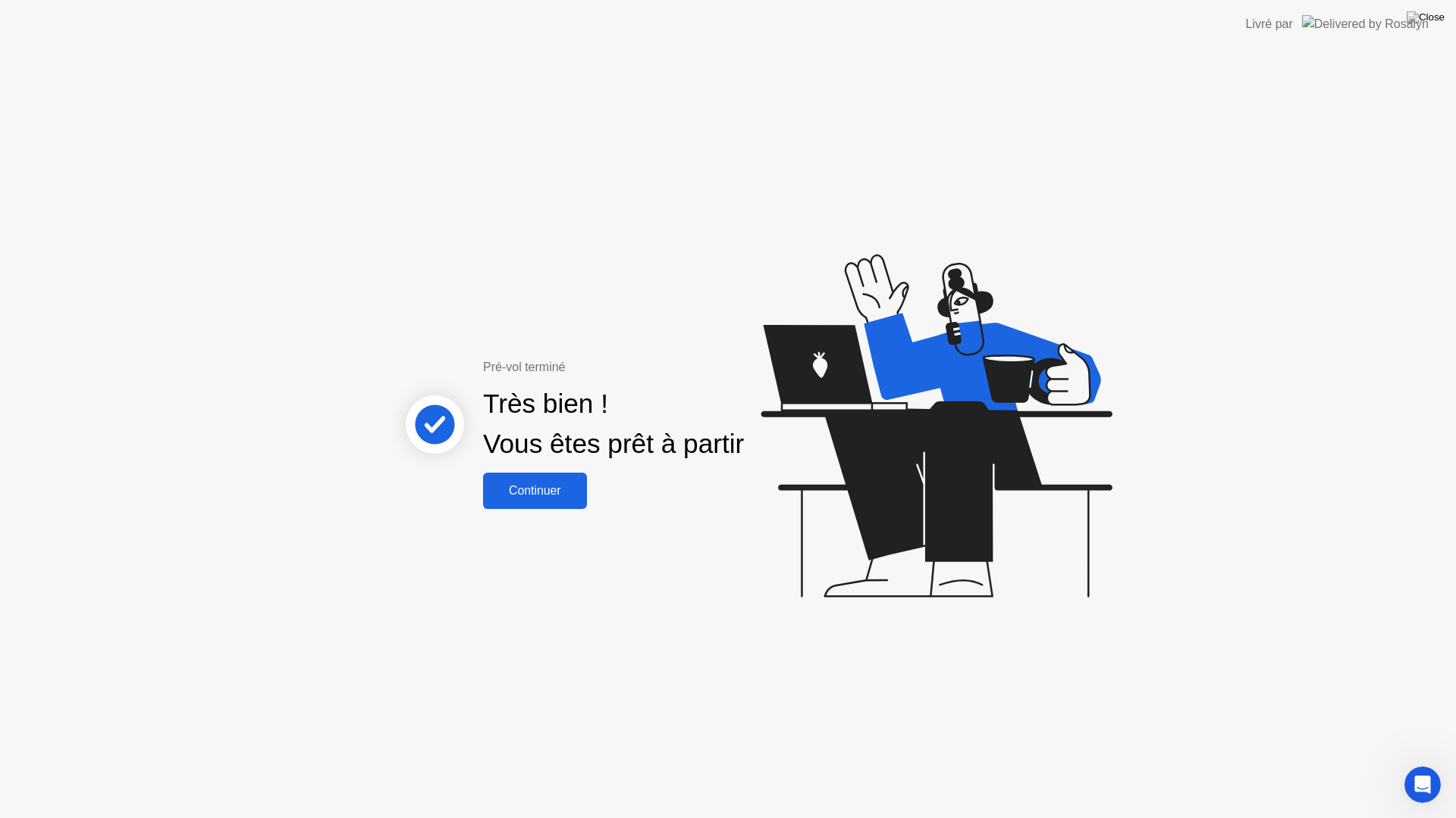
click at [556, 486] on div "Continuer" at bounding box center [534, 491] width 95 height 14
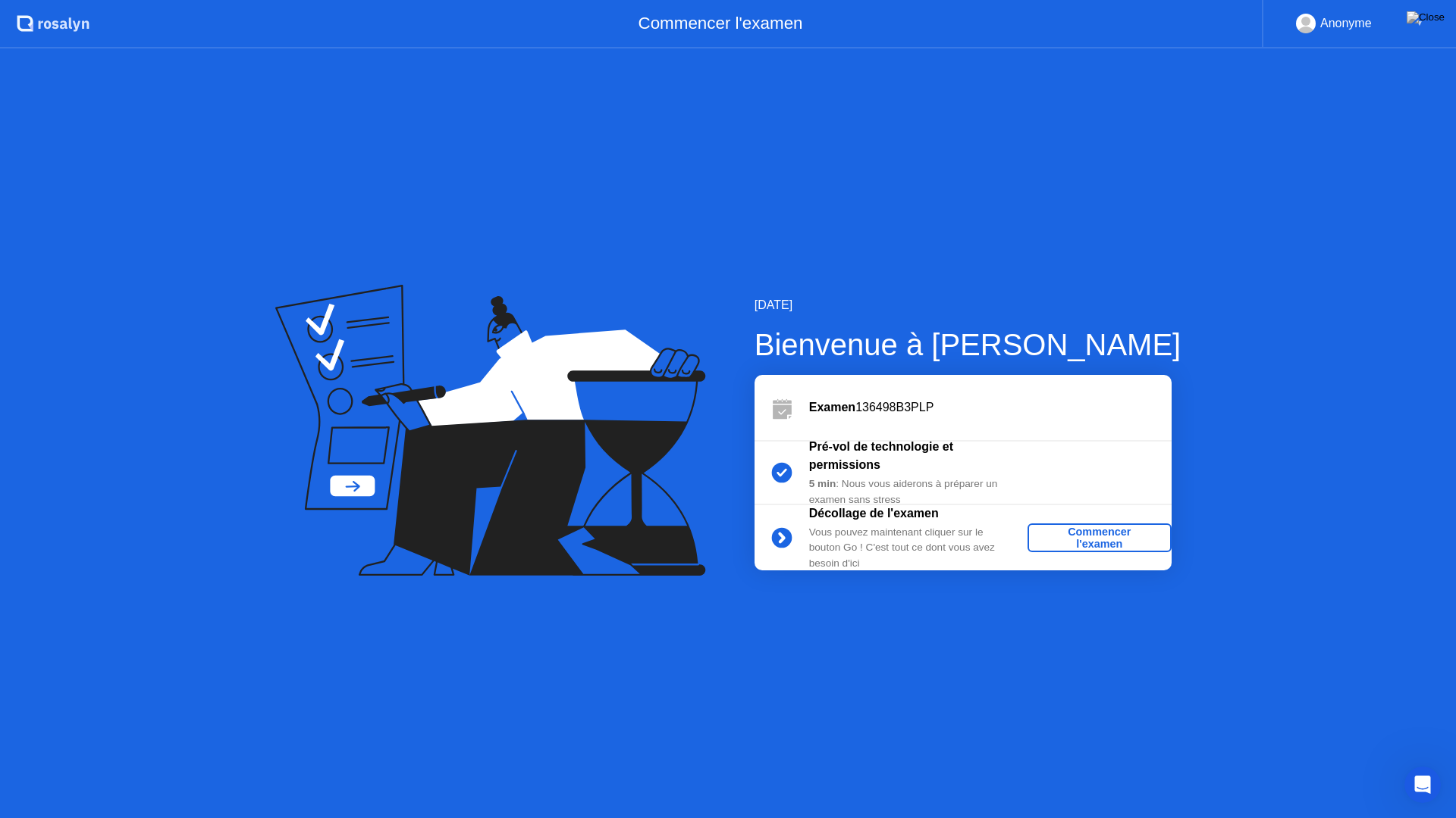
click at [1064, 541] on div "Commencer l'examen" at bounding box center [1099, 538] width 132 height 24
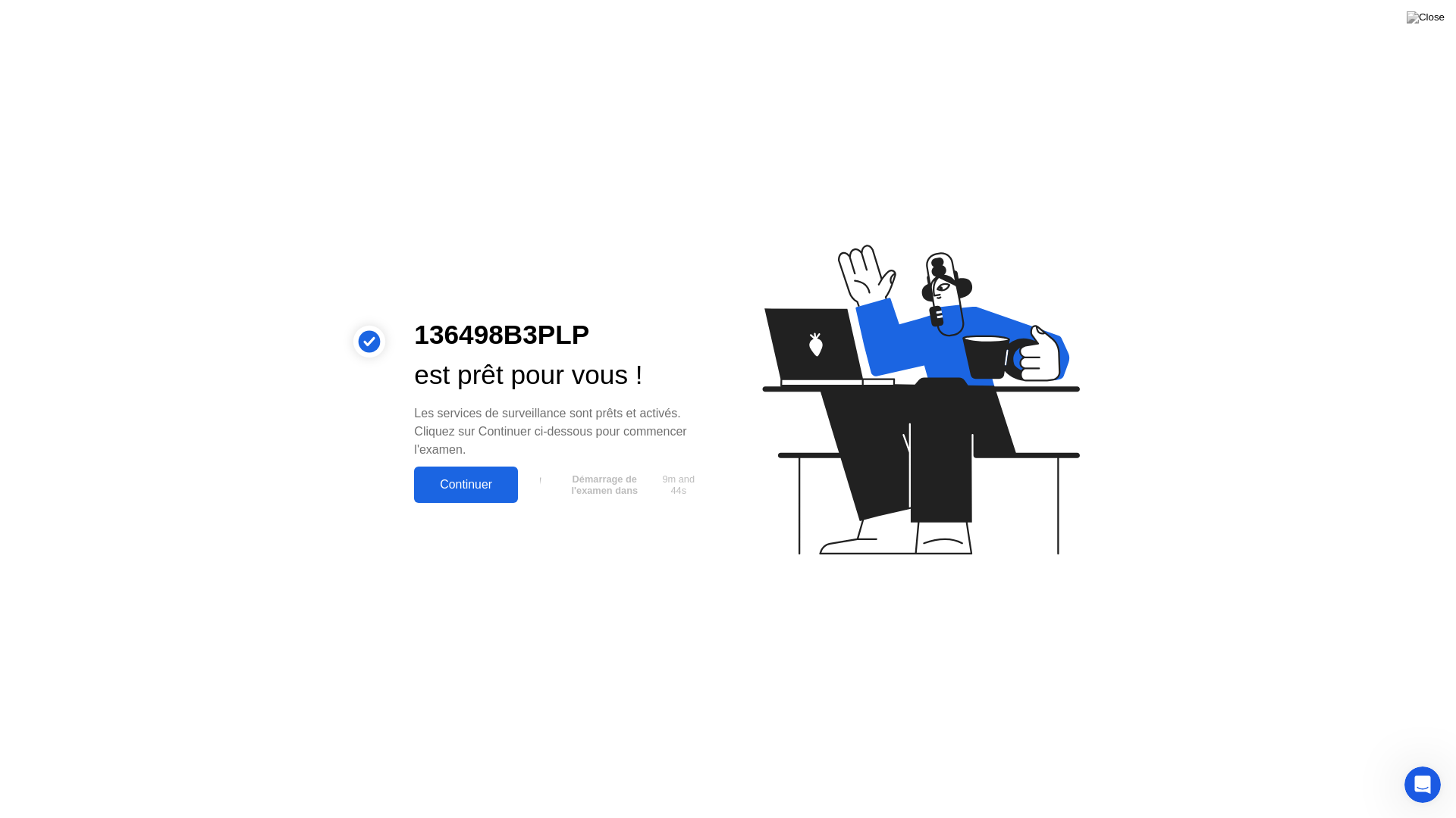
click at [449, 489] on div "Continuer" at bounding box center [466, 484] width 95 height 14
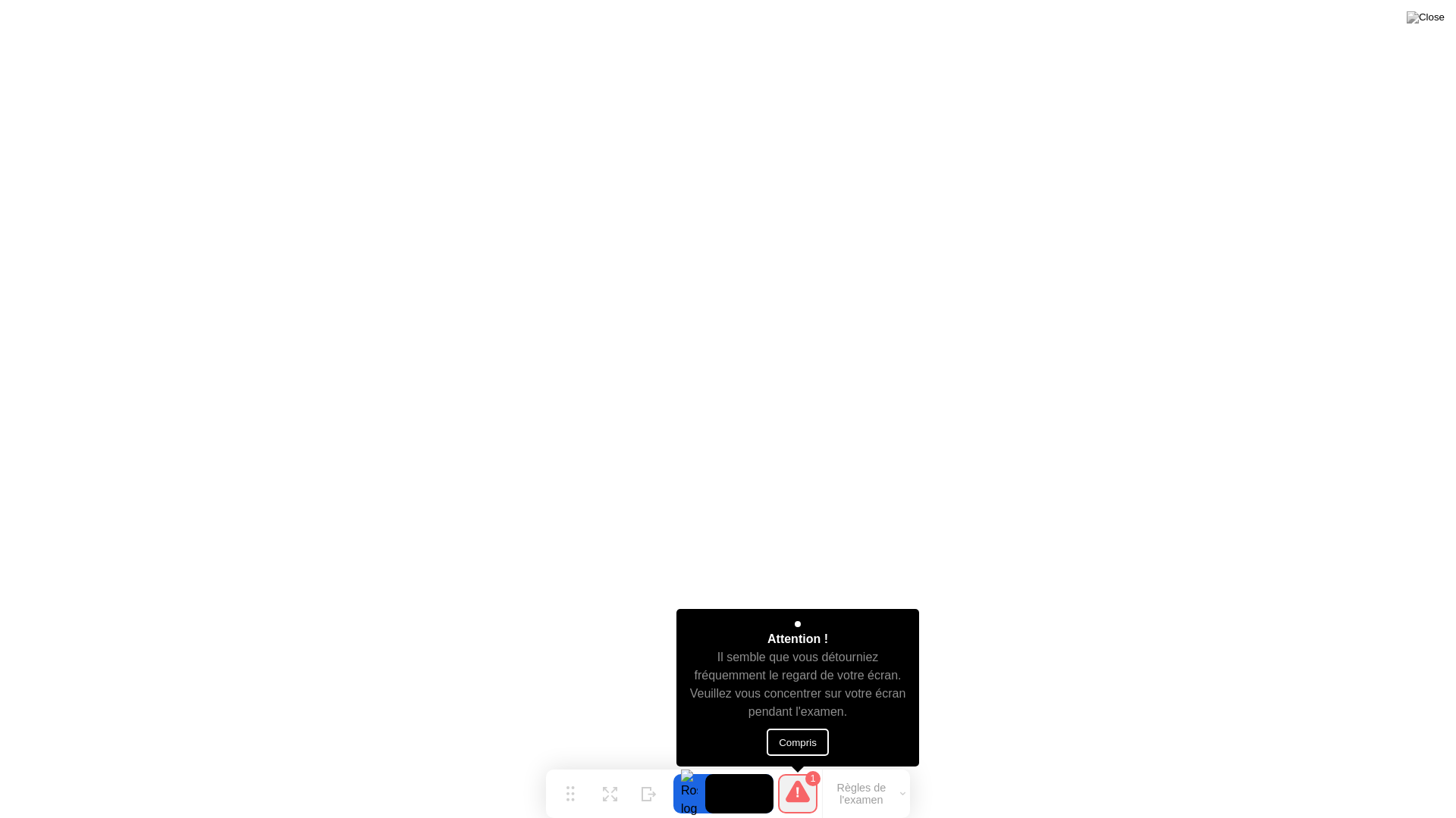
click at [795, 738] on button "Compris" at bounding box center [797, 742] width 62 height 28
